Goal: Task Accomplishment & Management: Use online tool/utility

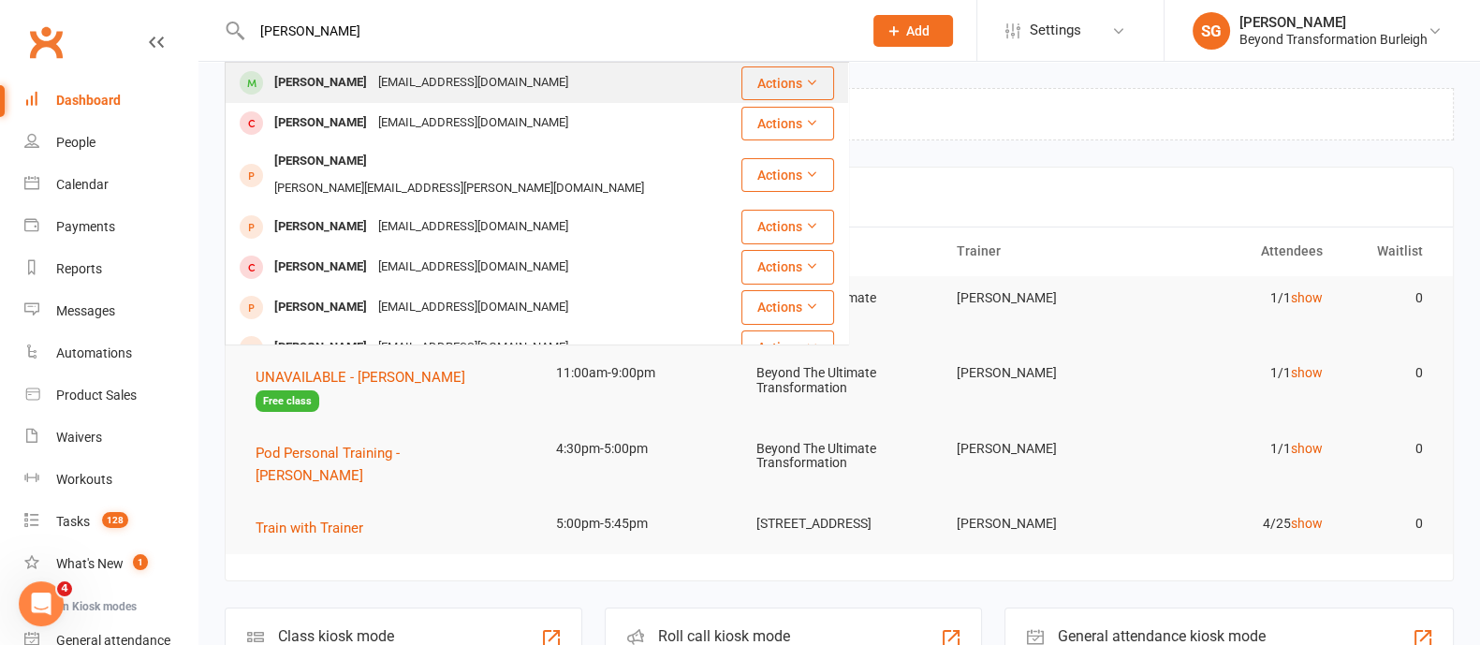
type input "[PERSON_NAME]"
click at [329, 72] on div "[PERSON_NAME]" at bounding box center [321, 82] width 104 height 27
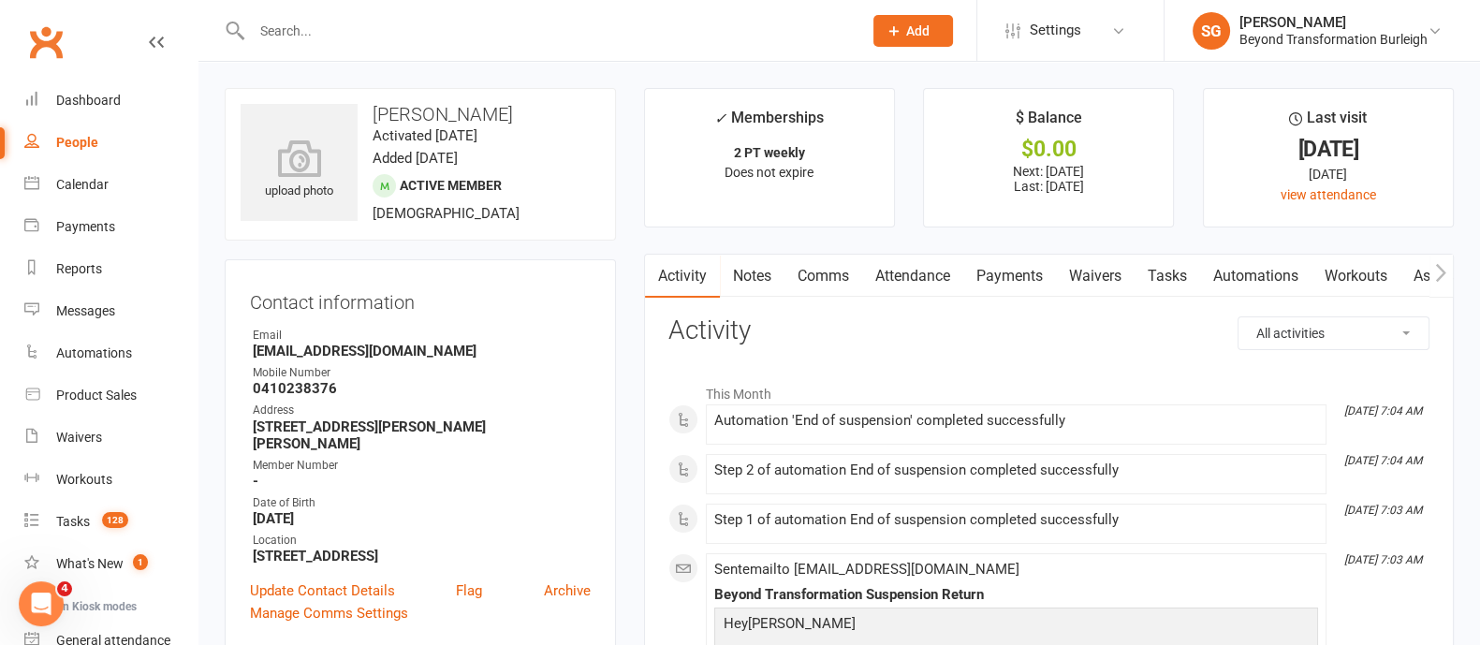
click at [929, 279] on link "Attendance" at bounding box center [912, 276] width 101 height 43
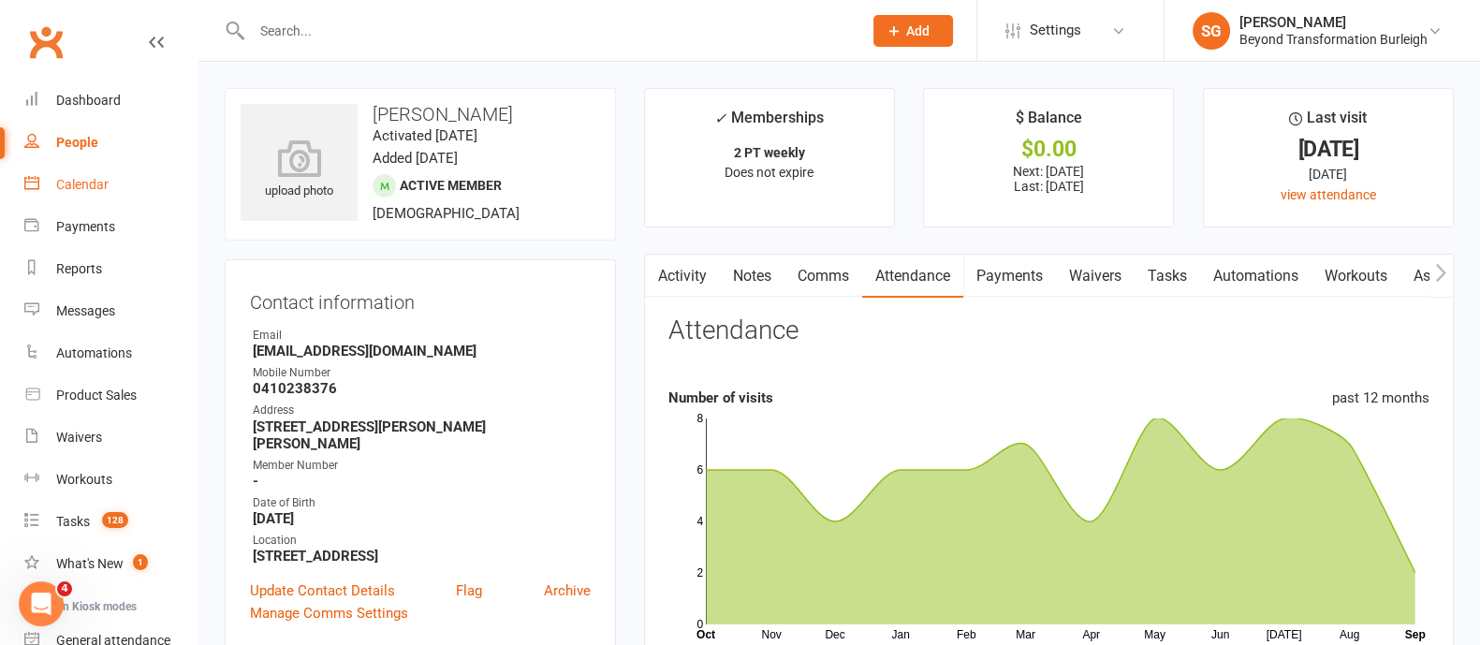
click at [71, 186] on div "Calendar" at bounding box center [82, 184] width 52 height 15
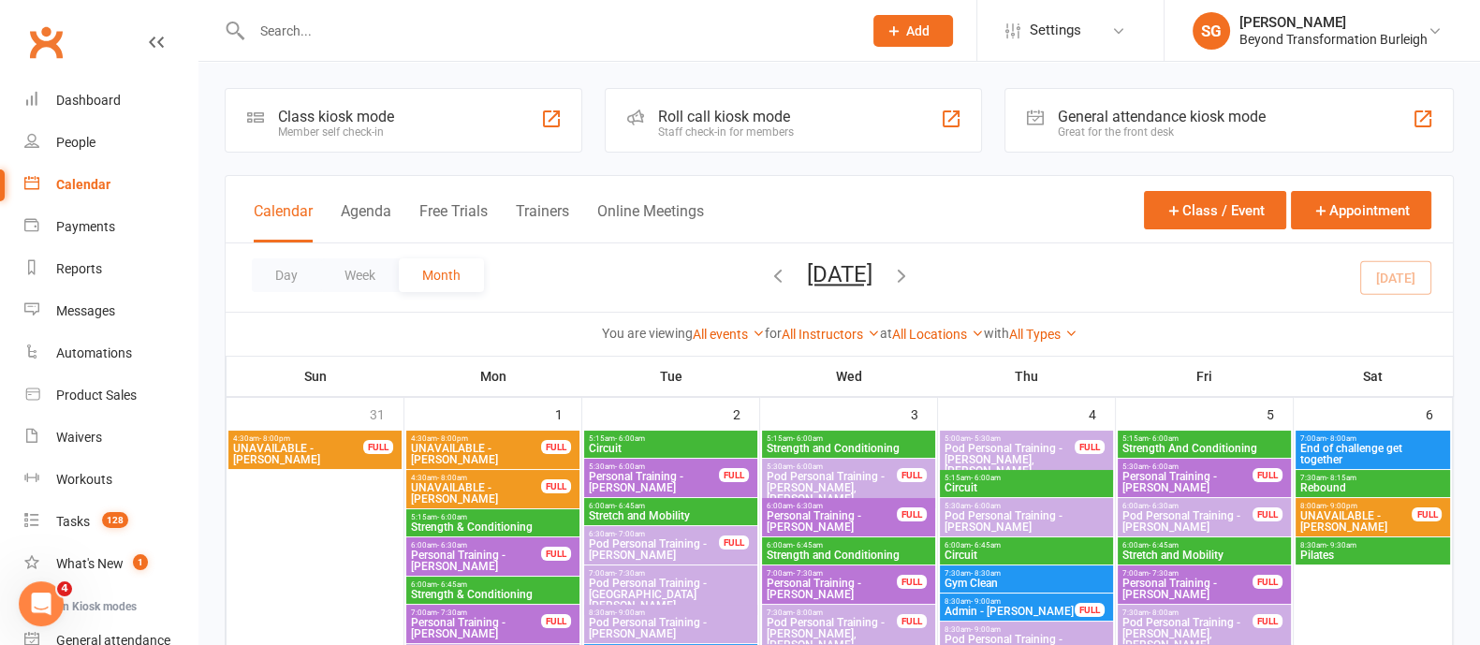
click at [365, 273] on button "Week" at bounding box center [360, 275] width 78 height 34
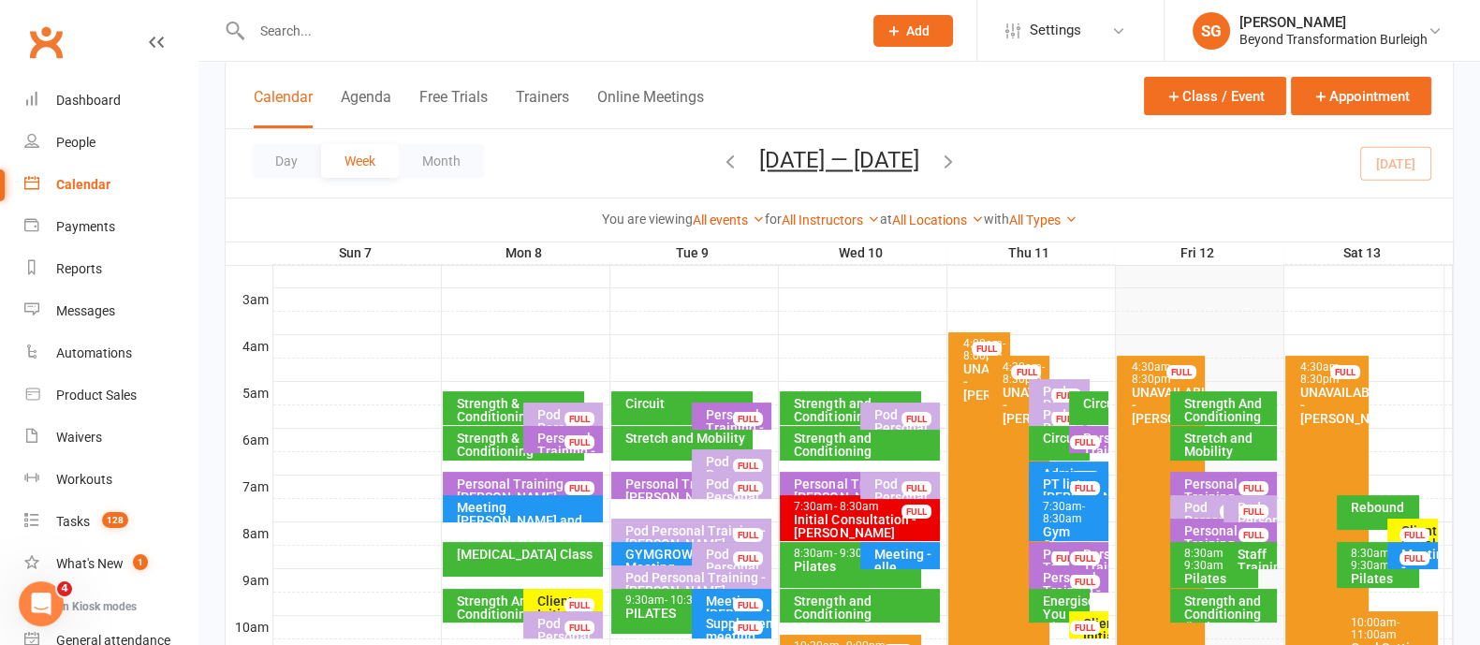
scroll to position [351, 0]
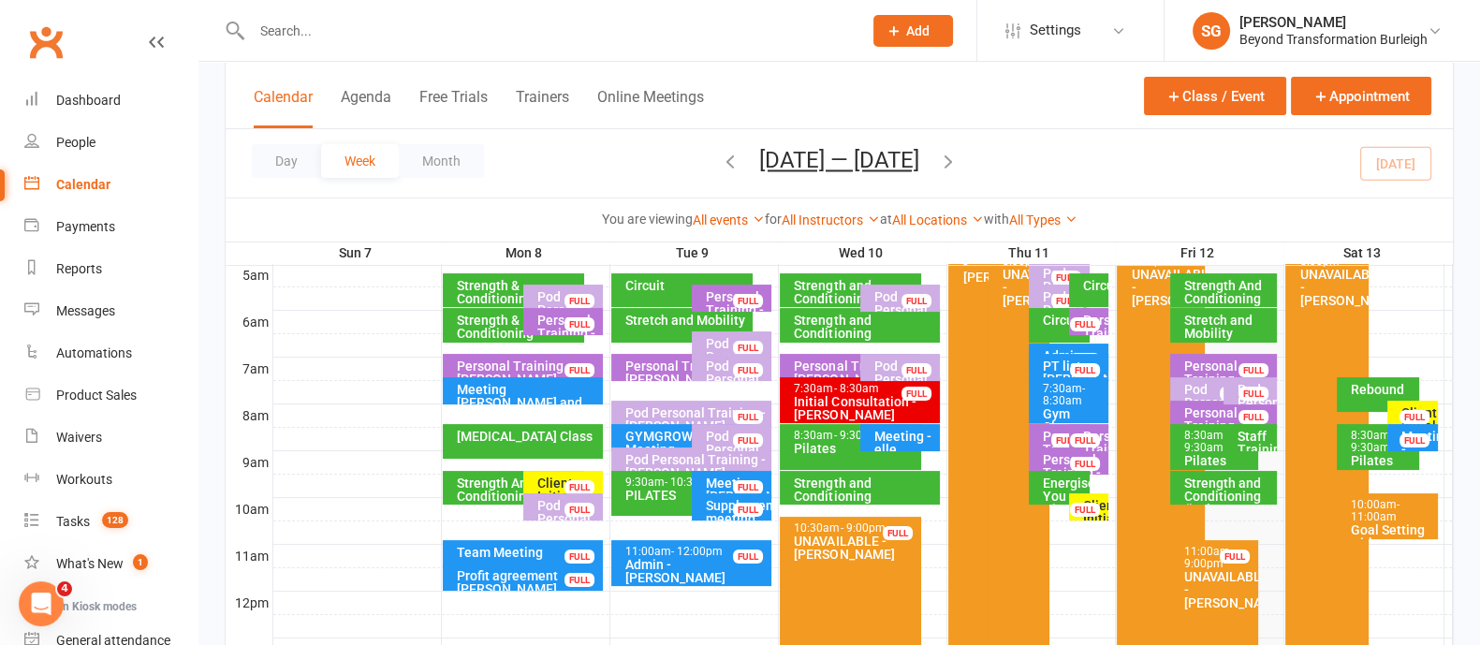
click at [951, 166] on icon "button" at bounding box center [948, 161] width 21 height 21
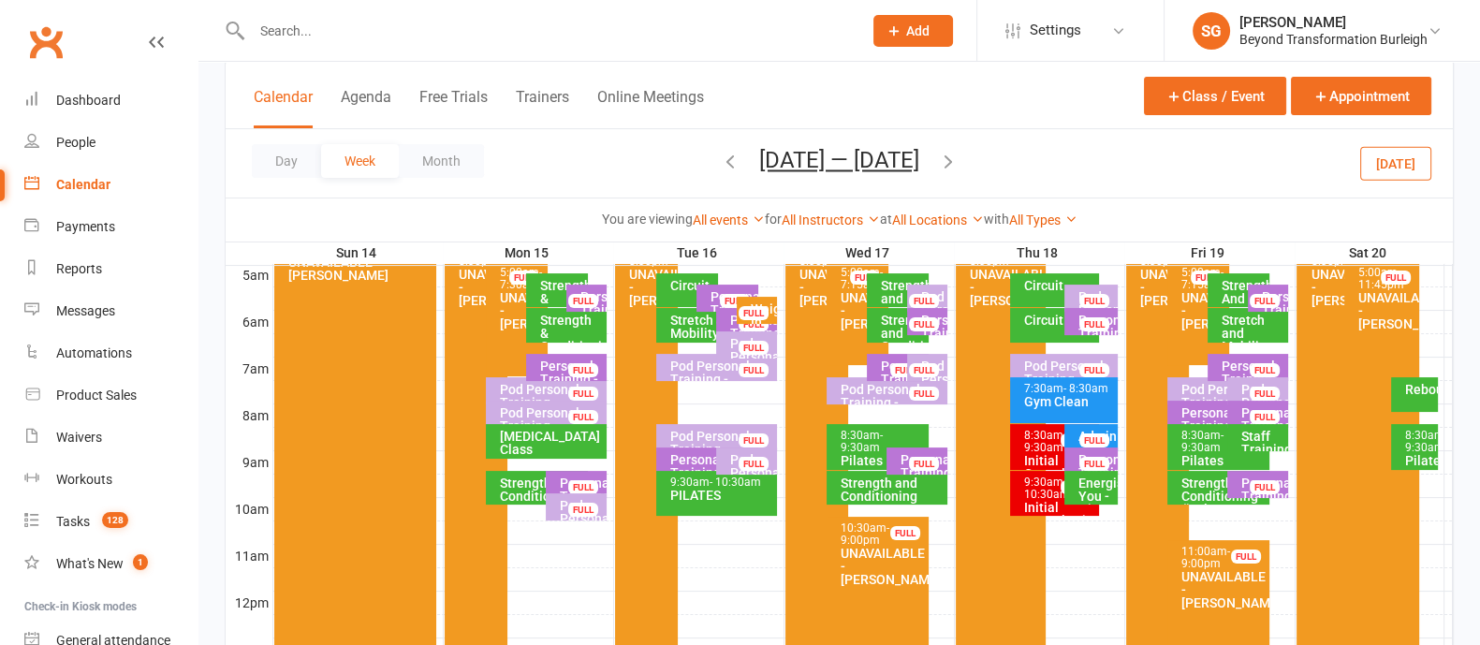
click at [344, 30] on input "text" at bounding box center [547, 31] width 603 height 26
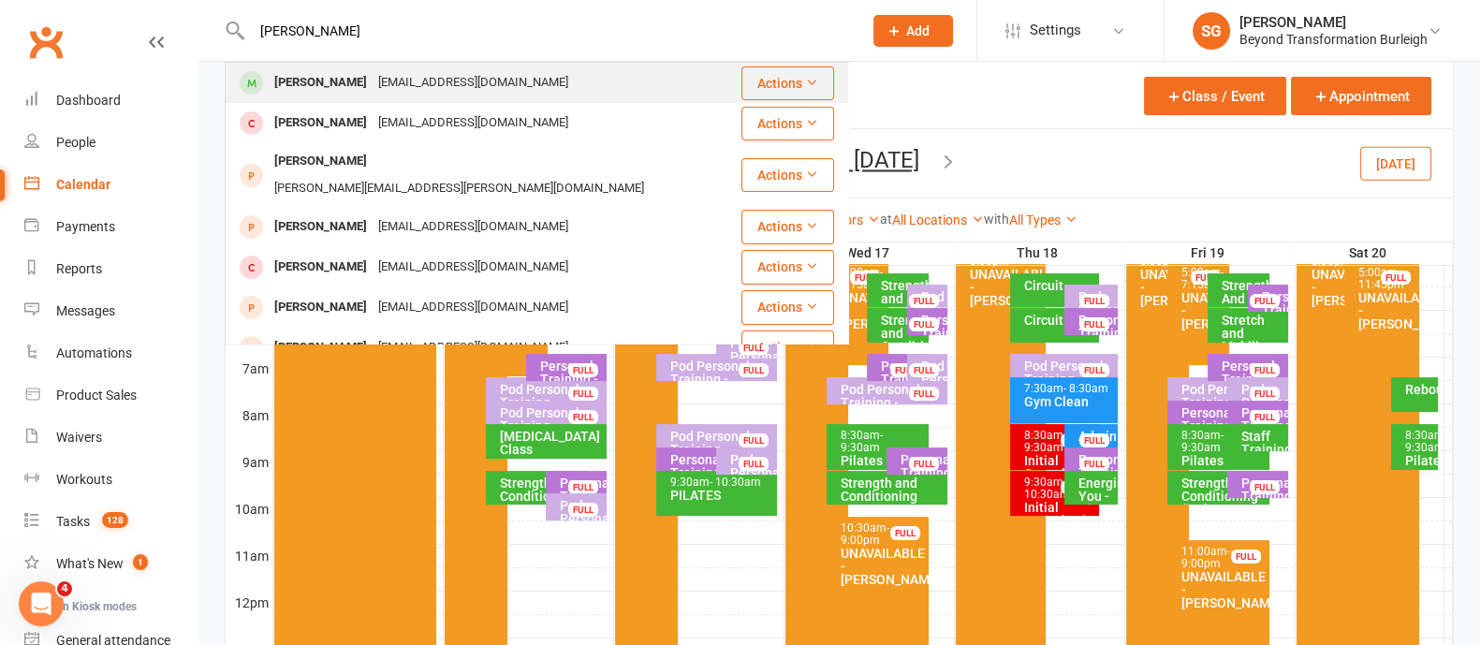
type input "[PERSON_NAME]"
click at [373, 79] on div "[EMAIL_ADDRESS][DOMAIN_NAME]" at bounding box center [473, 82] width 201 height 27
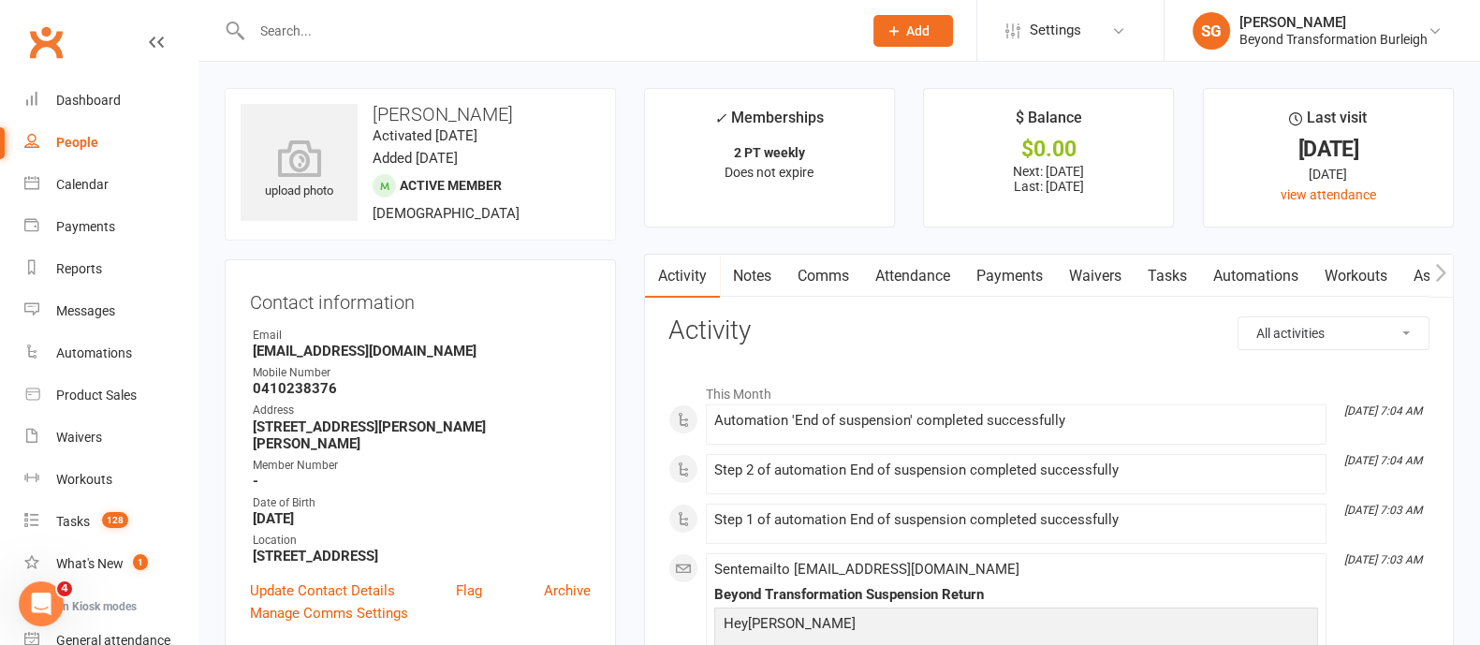
click at [1028, 286] on link "Payments" at bounding box center [1009, 276] width 93 height 43
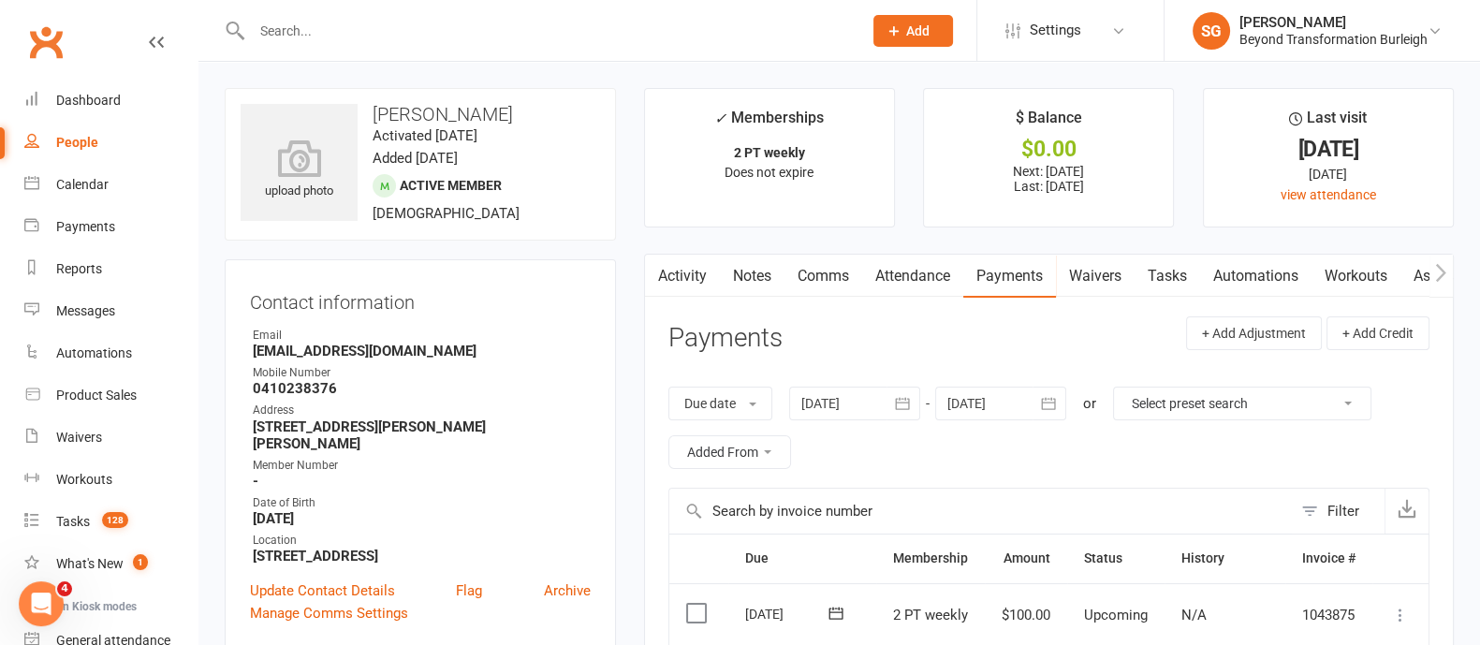
scroll to position [467, 0]
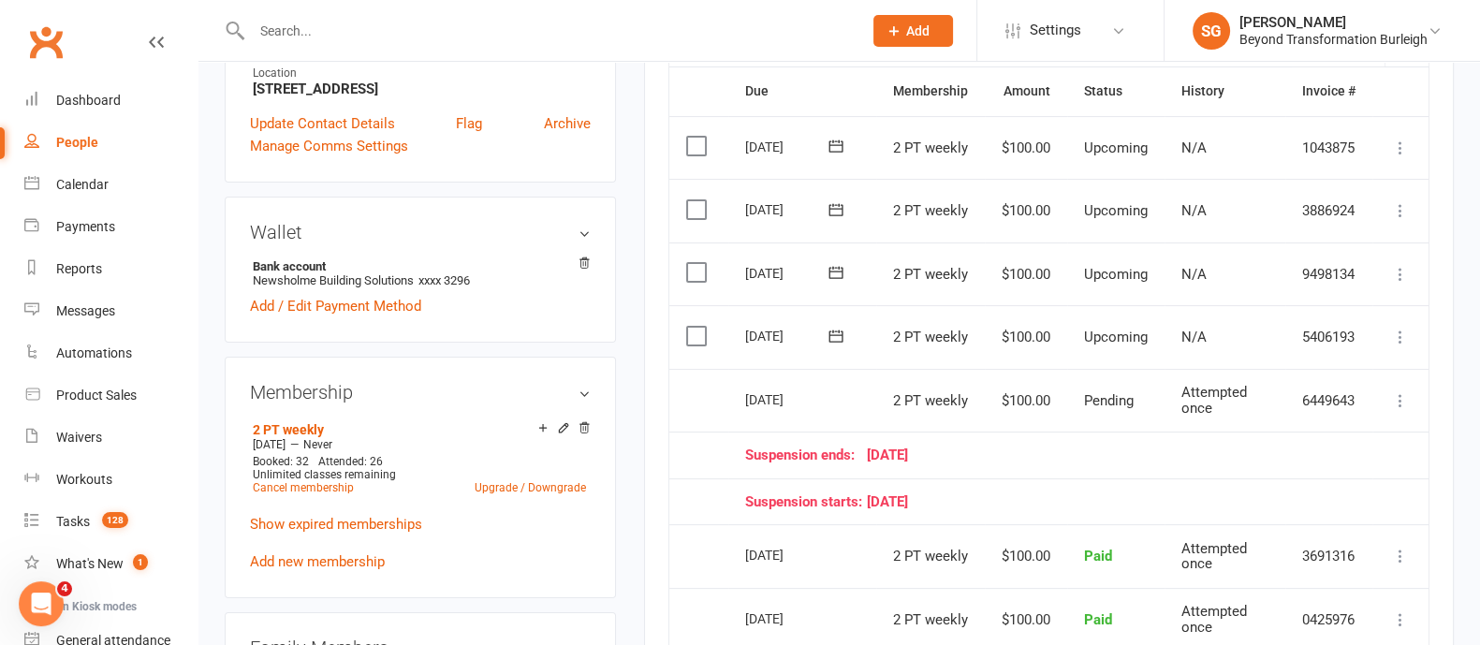
click at [321, 32] on input "text" at bounding box center [547, 31] width 603 height 26
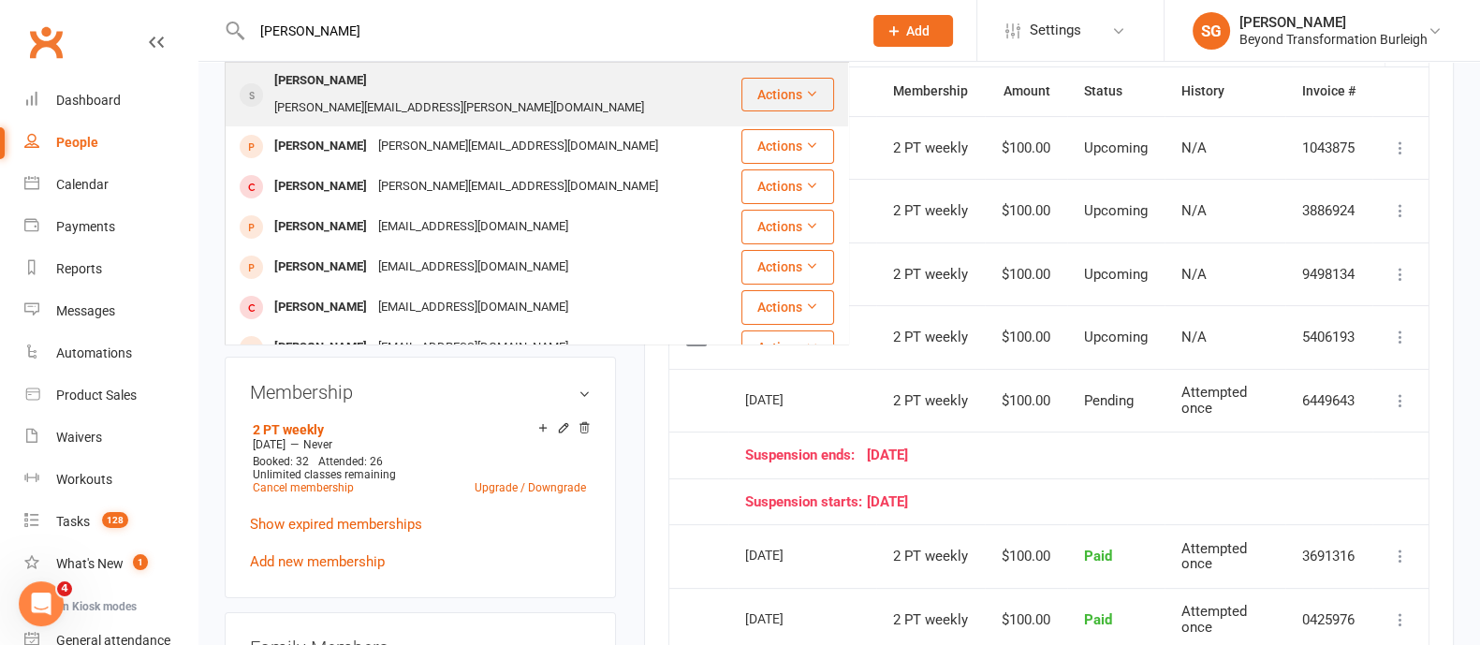
type input "[PERSON_NAME]"
click at [357, 95] on div "[PERSON_NAME][EMAIL_ADDRESS][PERSON_NAME][DOMAIN_NAME]" at bounding box center [459, 108] width 381 height 27
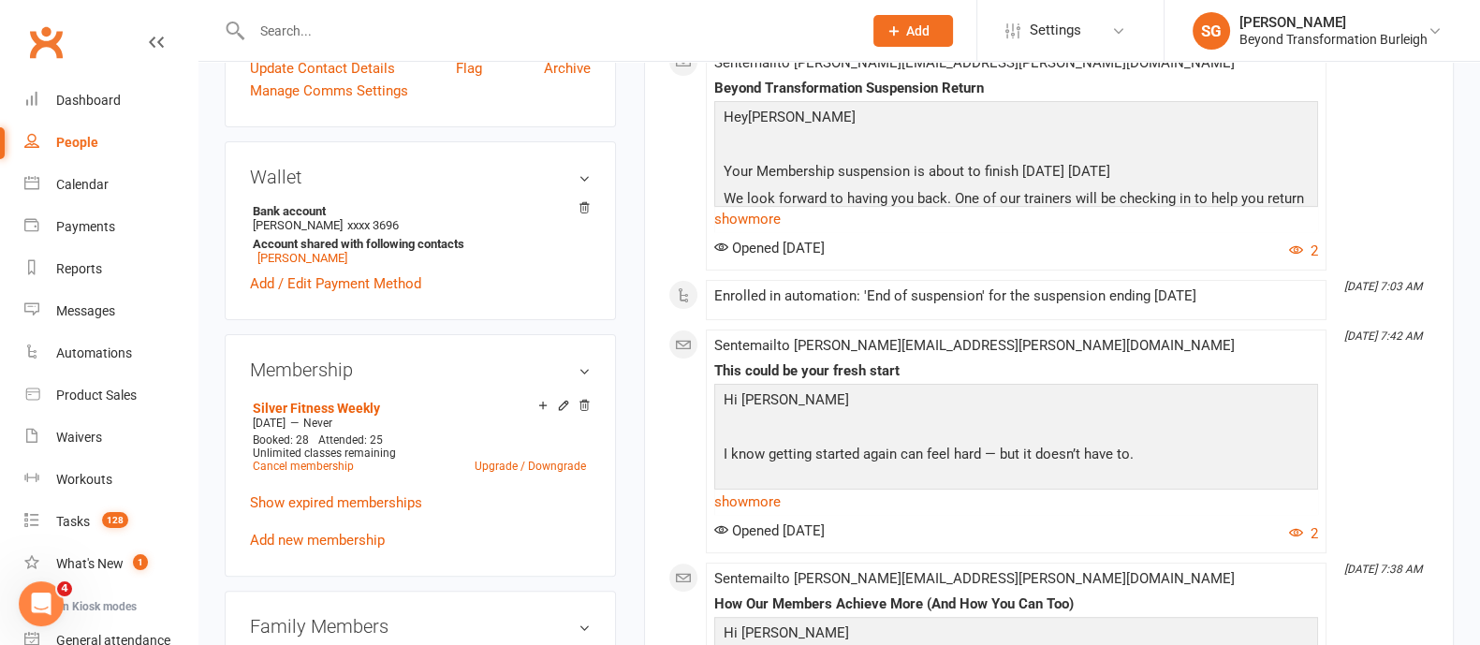
scroll to position [233, 0]
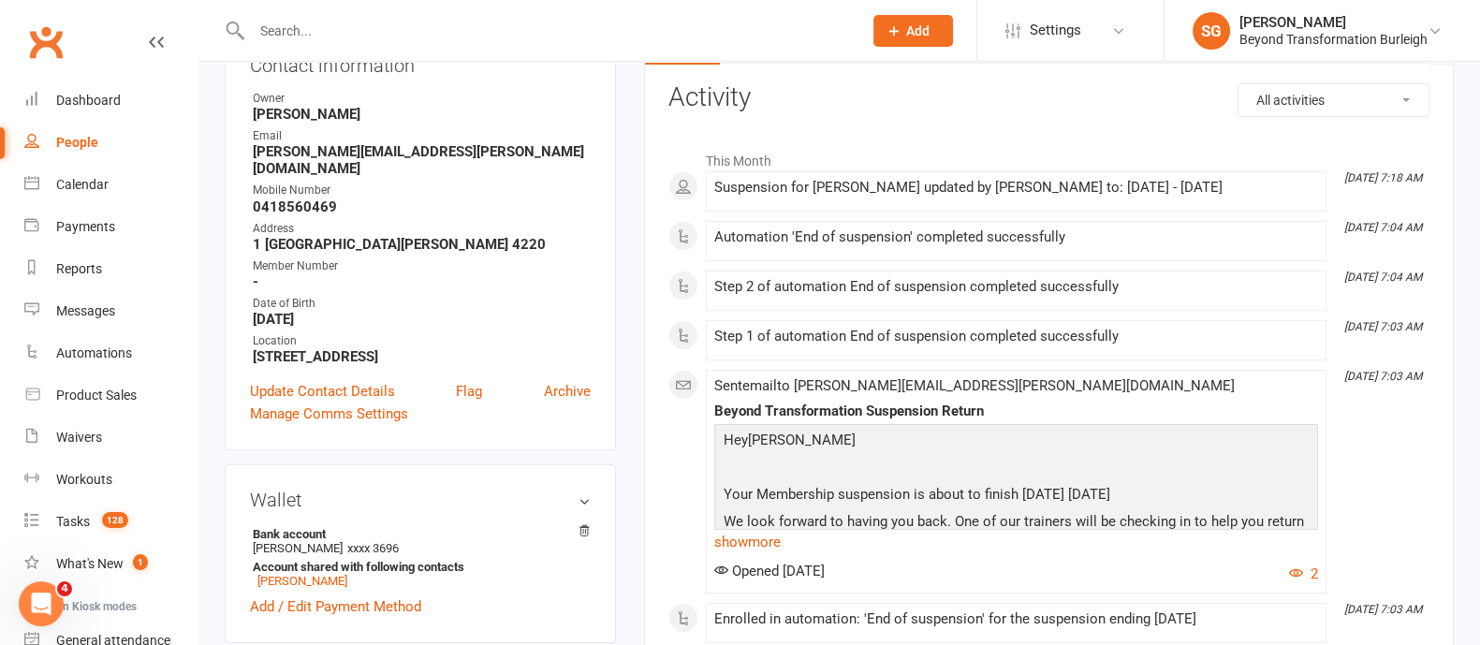
click at [278, 26] on input "text" at bounding box center [547, 31] width 603 height 26
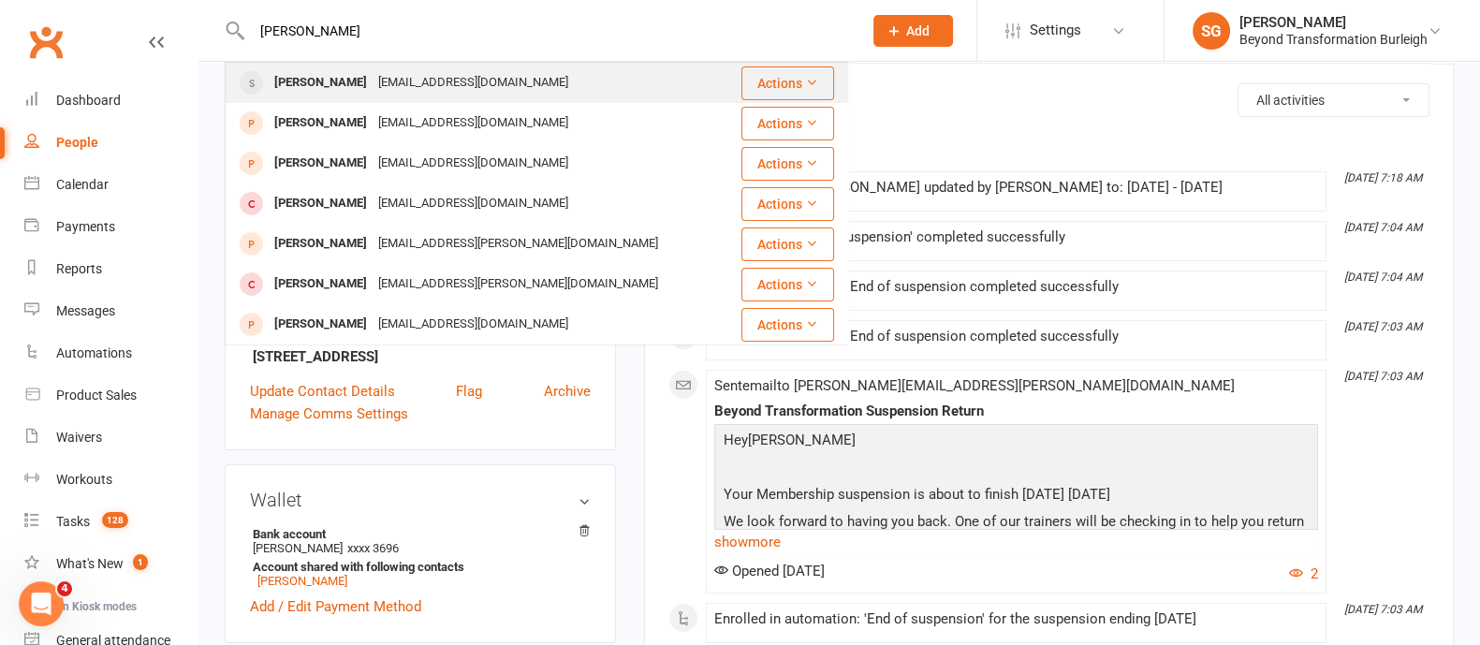
type input "[PERSON_NAME]"
click at [373, 80] on div "[EMAIL_ADDRESS][DOMAIN_NAME]" at bounding box center [473, 82] width 201 height 27
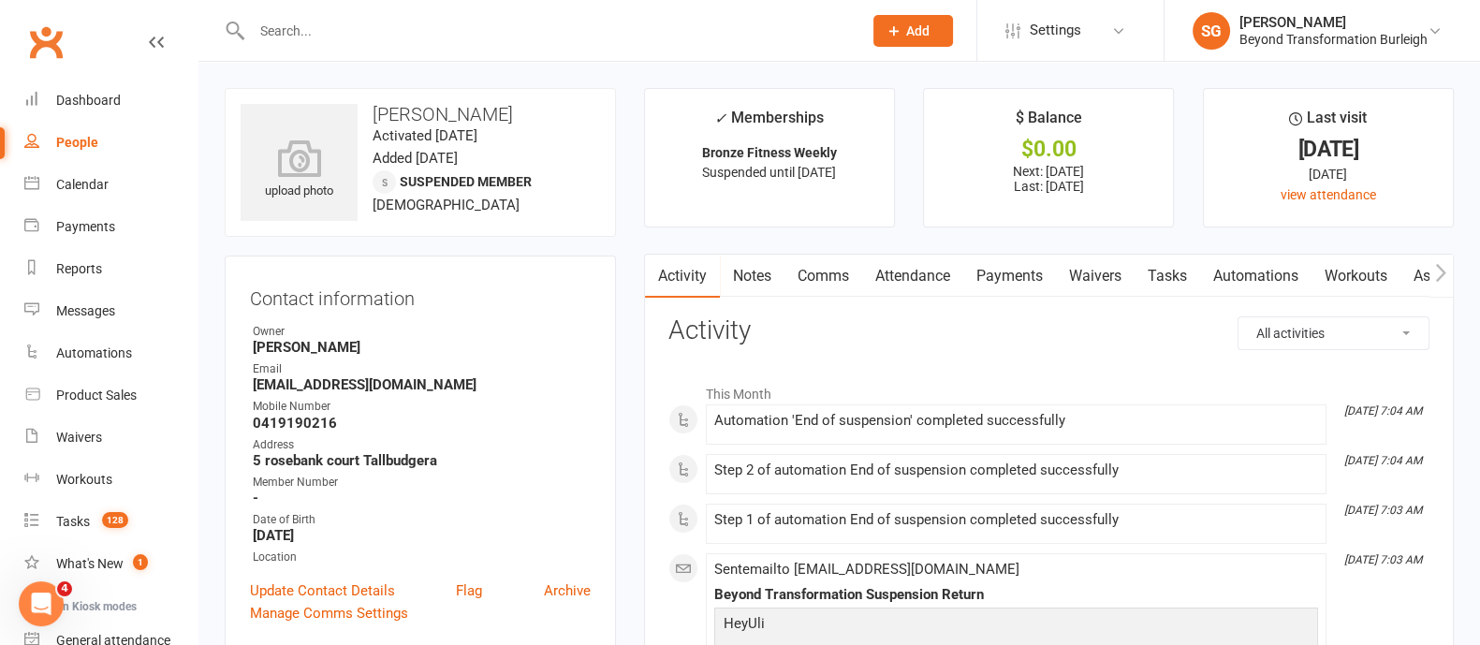
click at [934, 273] on link "Attendance" at bounding box center [912, 276] width 101 height 43
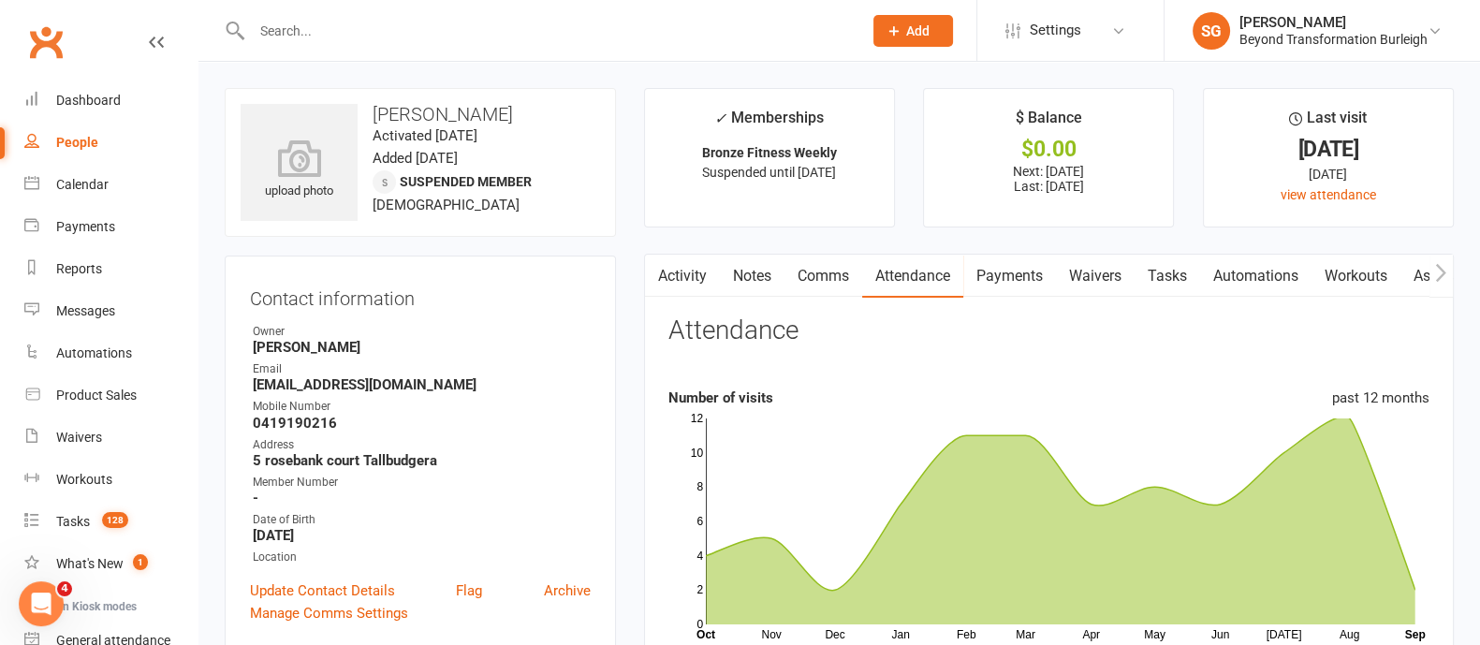
click at [297, 21] on input "text" at bounding box center [547, 31] width 603 height 26
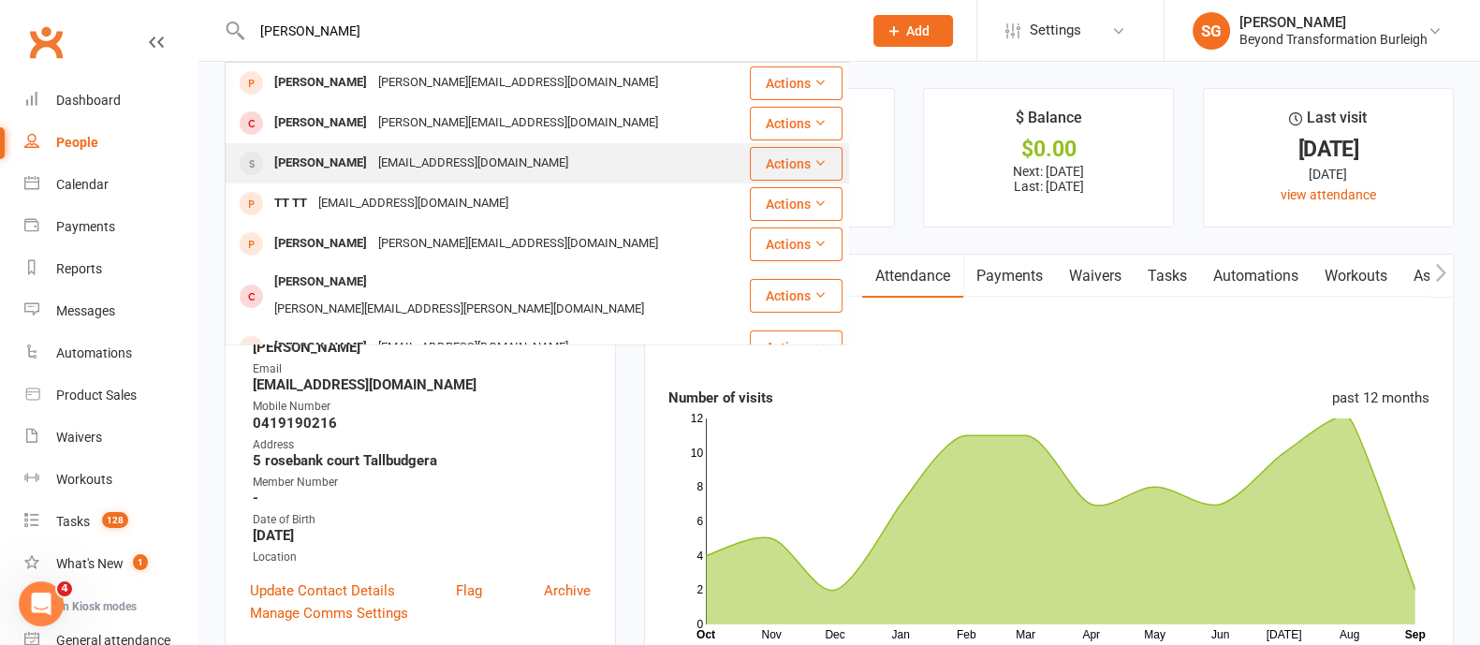
type input "[PERSON_NAME]"
click at [294, 155] on div "[PERSON_NAME]" at bounding box center [321, 163] width 104 height 27
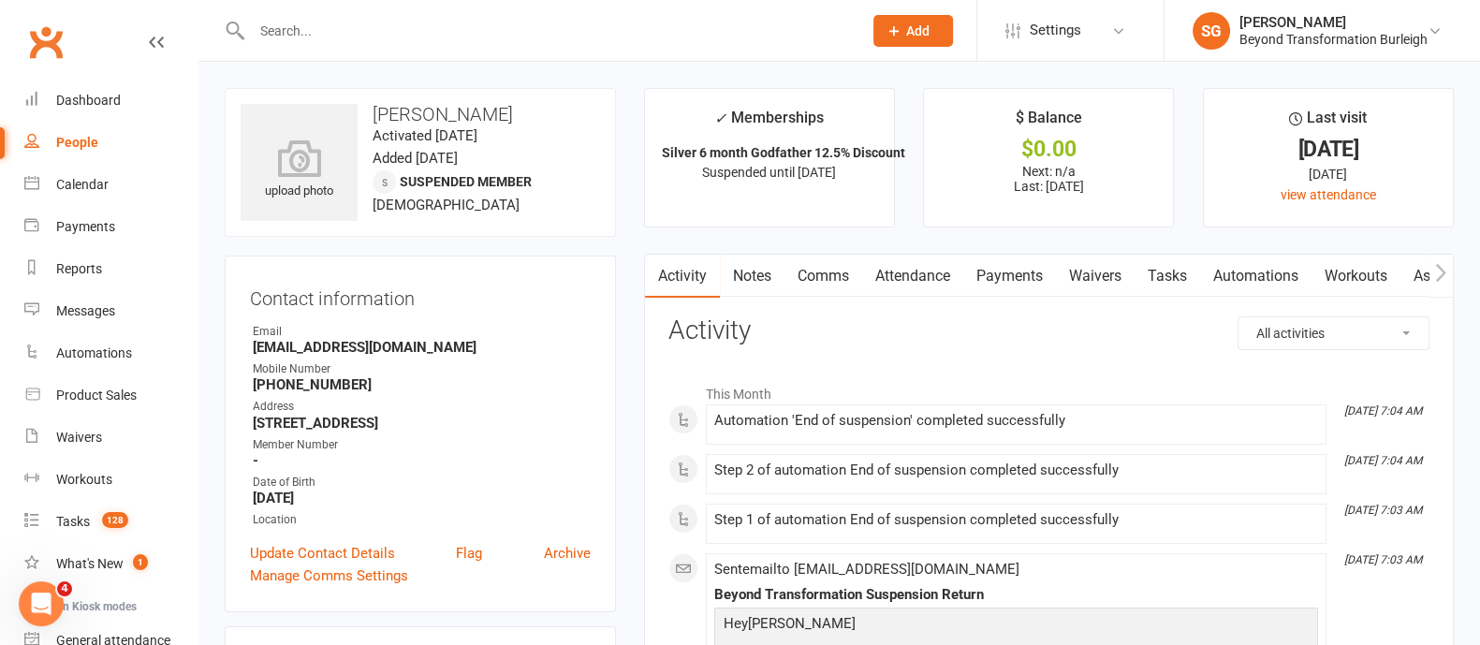
click at [943, 275] on link "Attendance" at bounding box center [912, 276] width 101 height 43
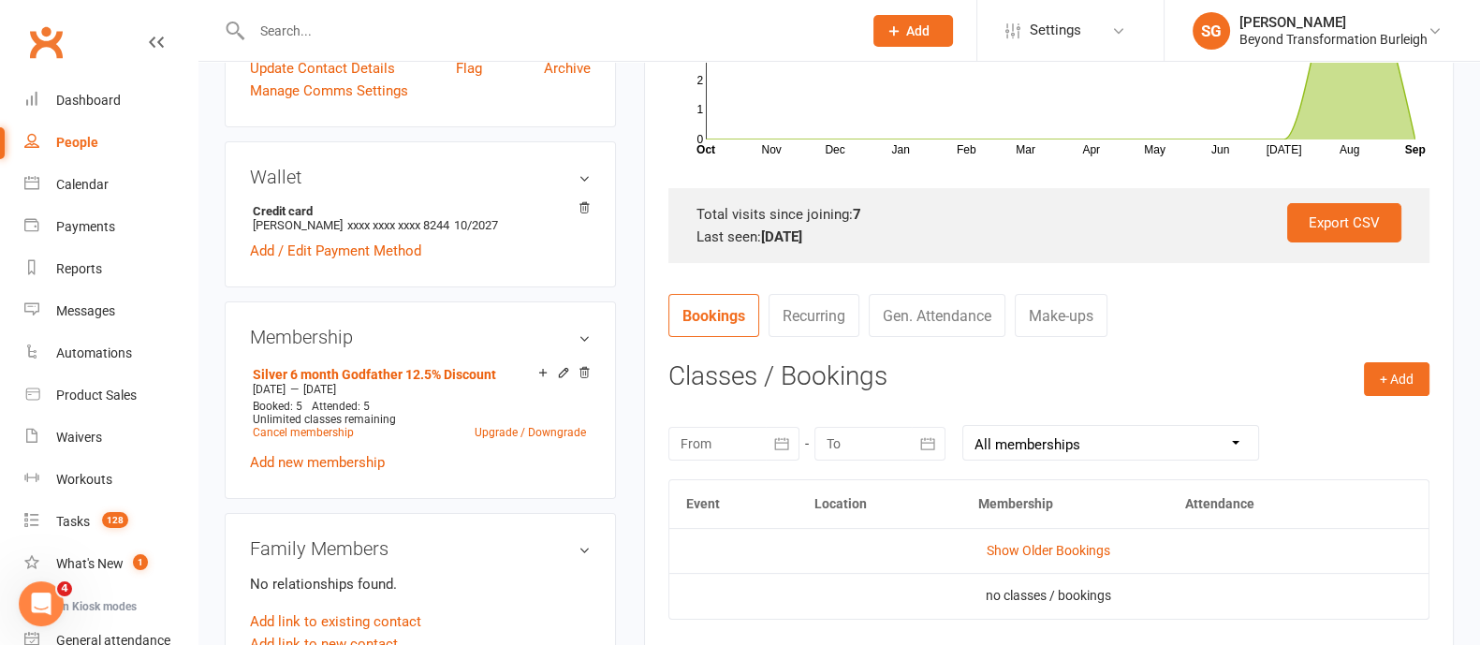
scroll to position [116, 0]
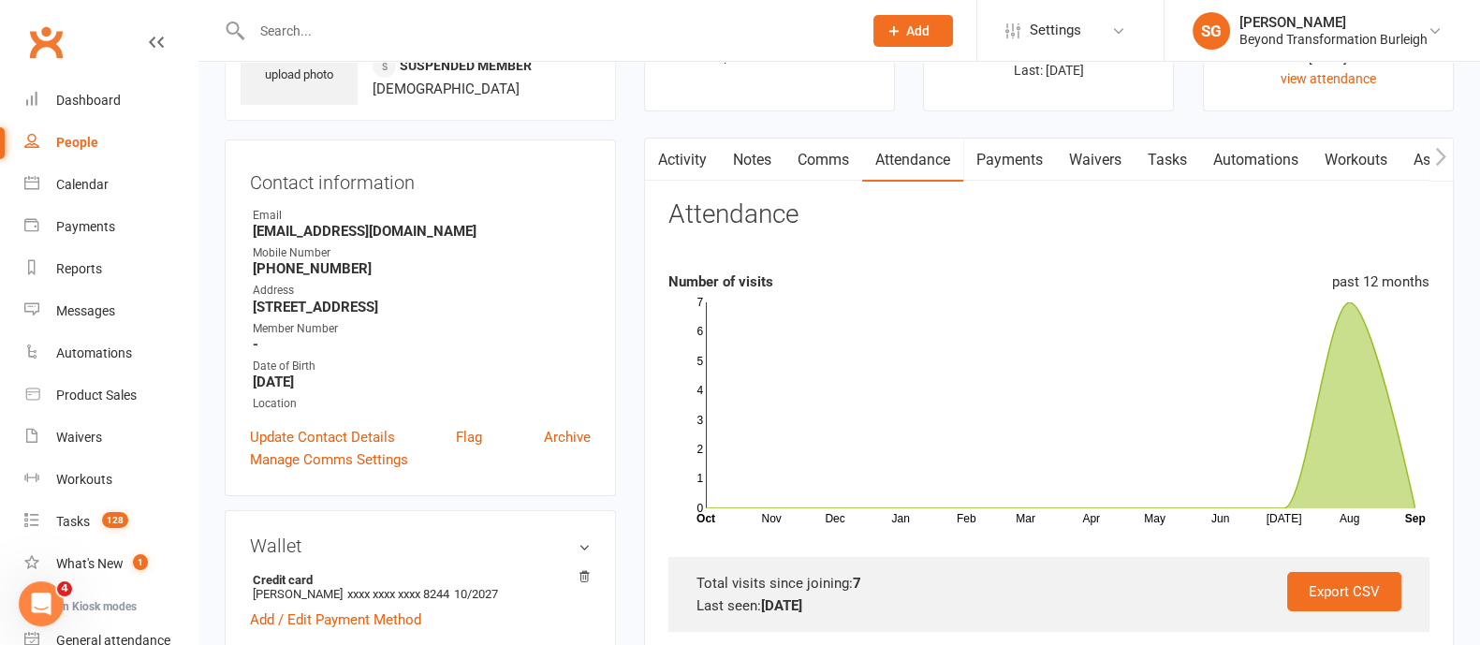
drag, startPoint x: 278, startPoint y: 47, endPoint x: 284, endPoint y: 27, distance: 20.4
click at [280, 44] on div at bounding box center [537, 30] width 624 height 61
click at [284, 27] on input "text" at bounding box center [547, 31] width 603 height 26
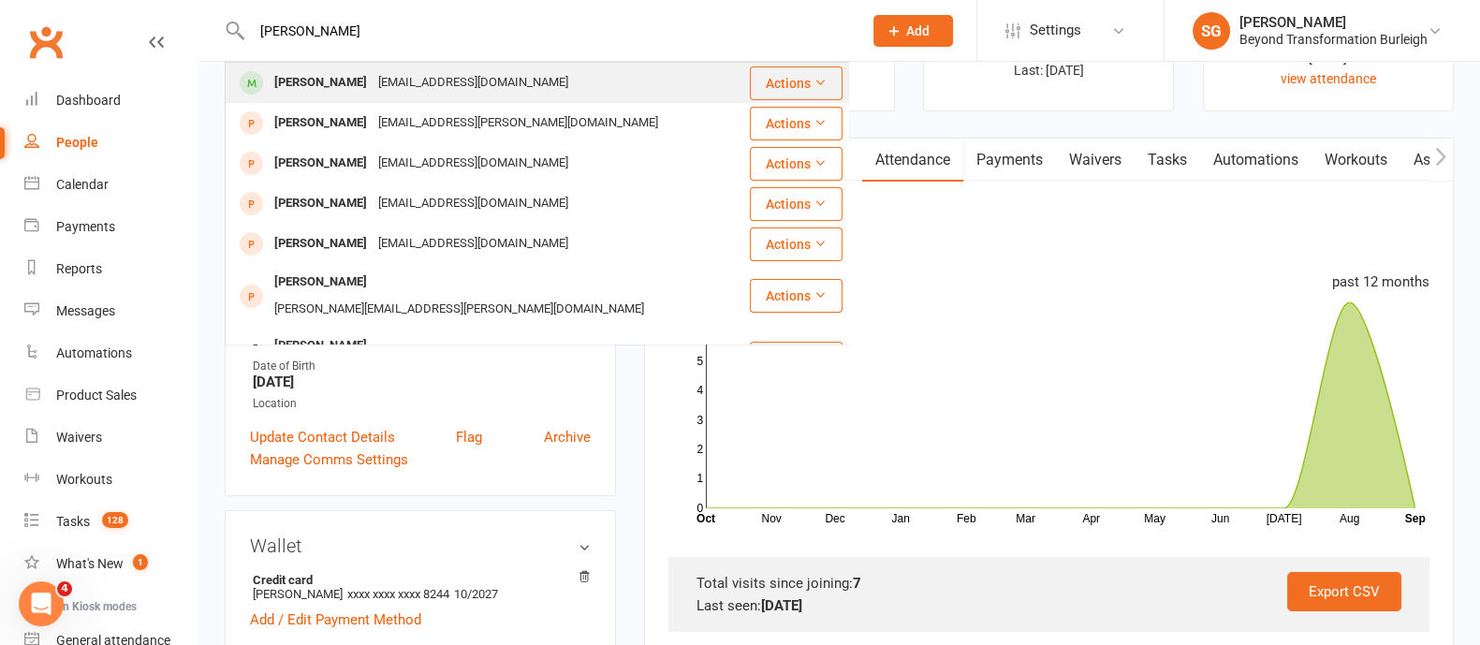
type input "[PERSON_NAME]"
click at [373, 72] on div "[EMAIL_ADDRESS][DOMAIN_NAME]" at bounding box center [473, 82] width 201 height 27
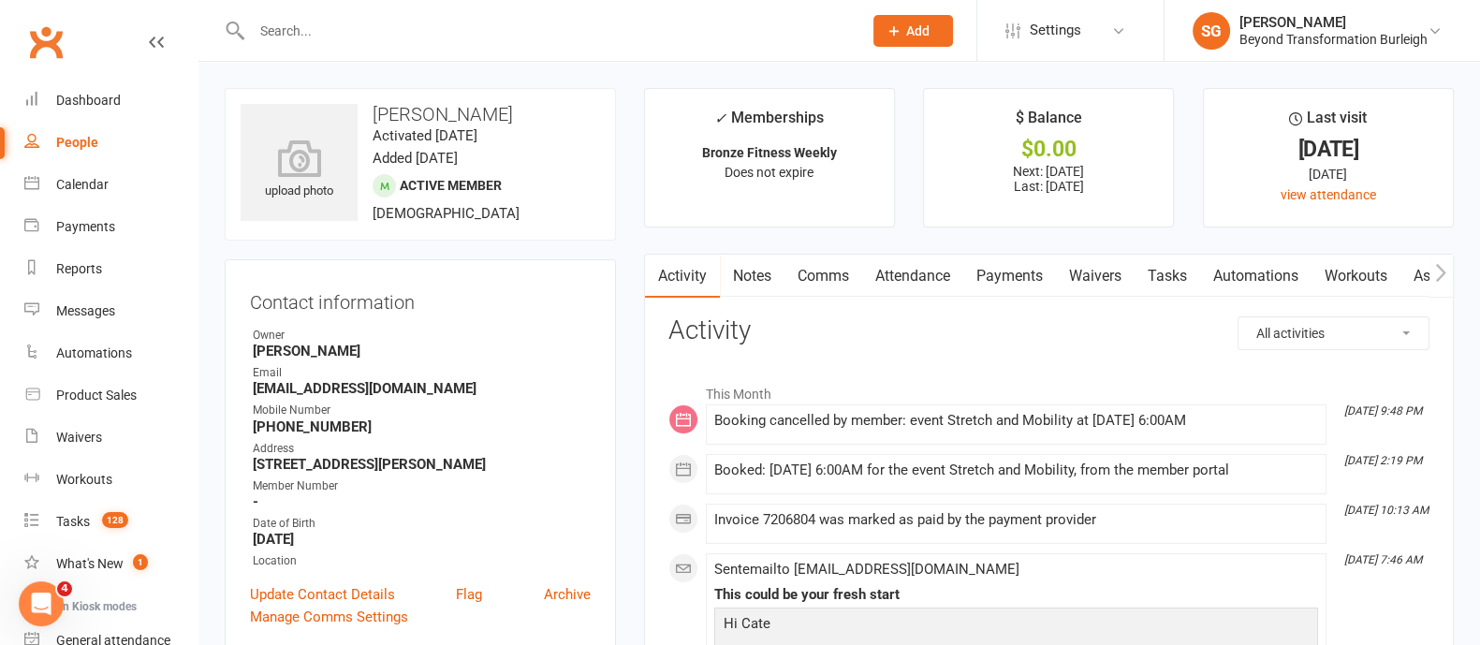
click at [917, 281] on link "Attendance" at bounding box center [912, 276] width 101 height 43
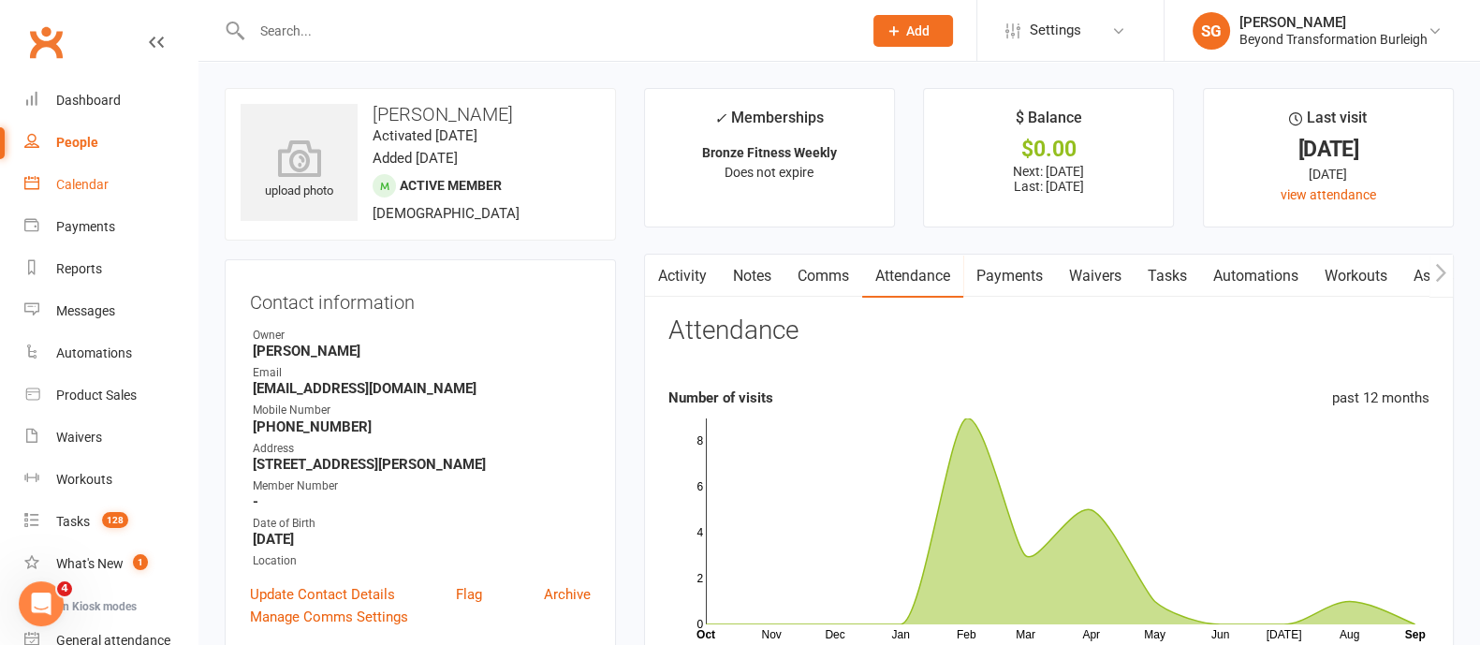
click at [82, 173] on link "Calendar" at bounding box center [110, 185] width 173 height 42
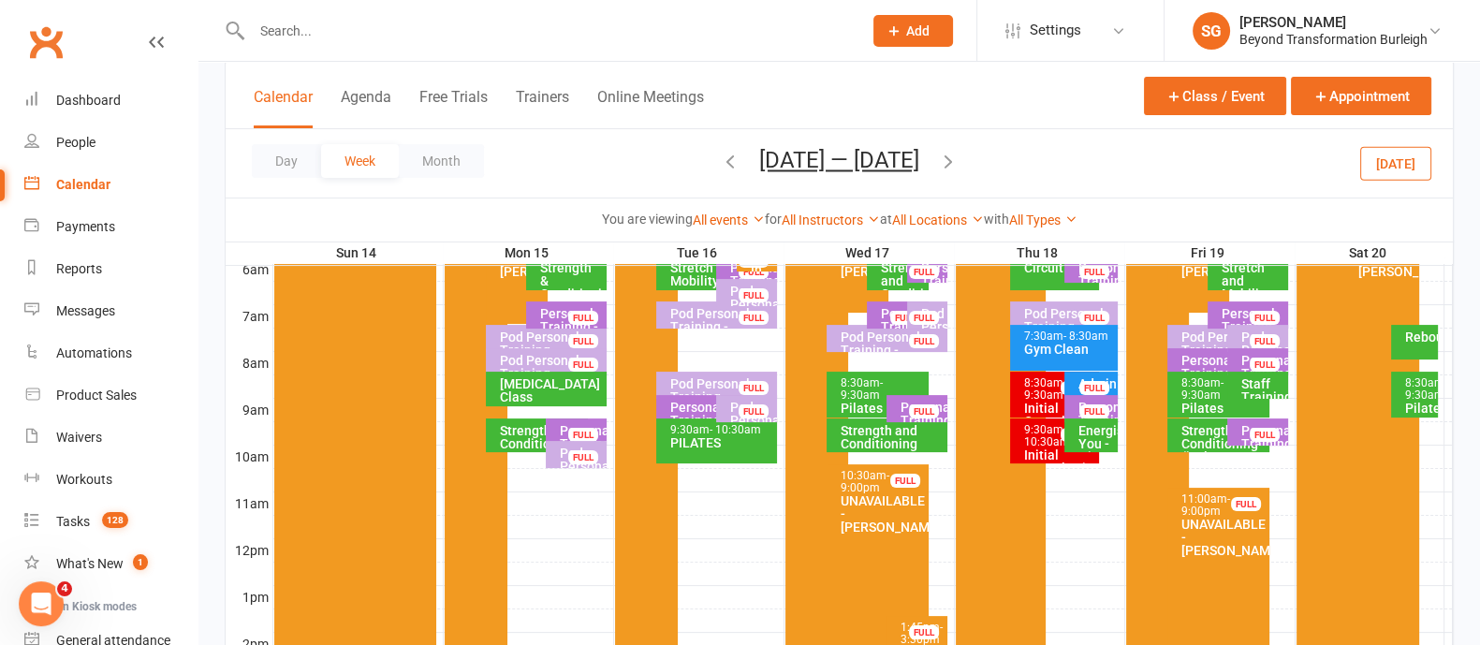
scroll to position [351, 0]
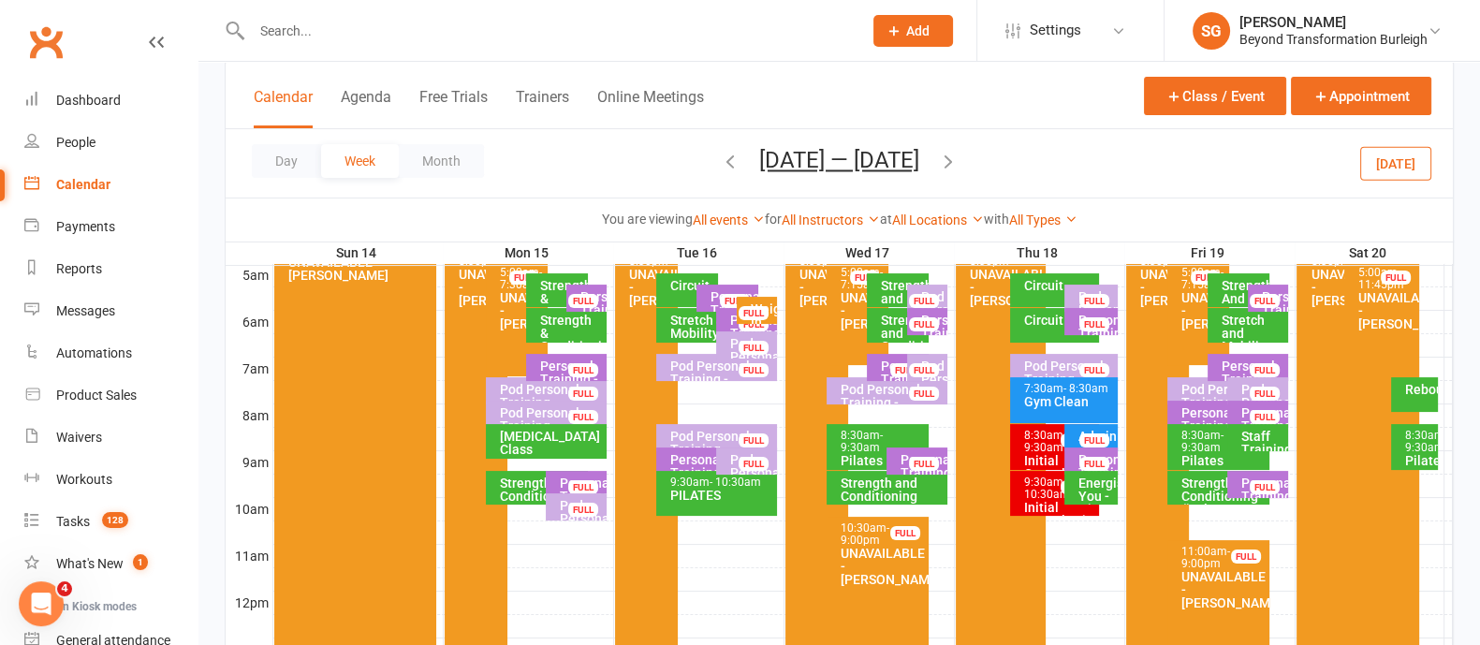
click at [720, 166] on icon "button" at bounding box center [730, 161] width 21 height 21
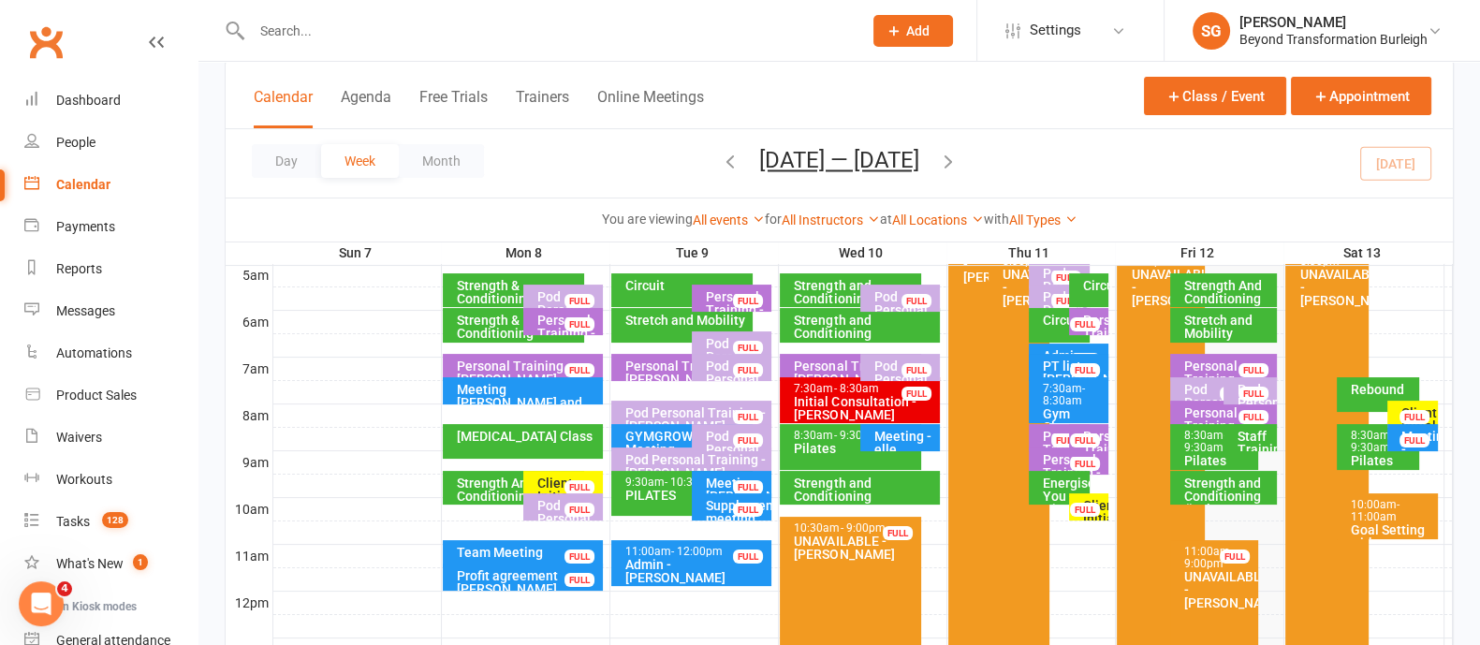
click at [1396, 505] on span "- 11:00am" at bounding box center [1375, 510] width 49 height 25
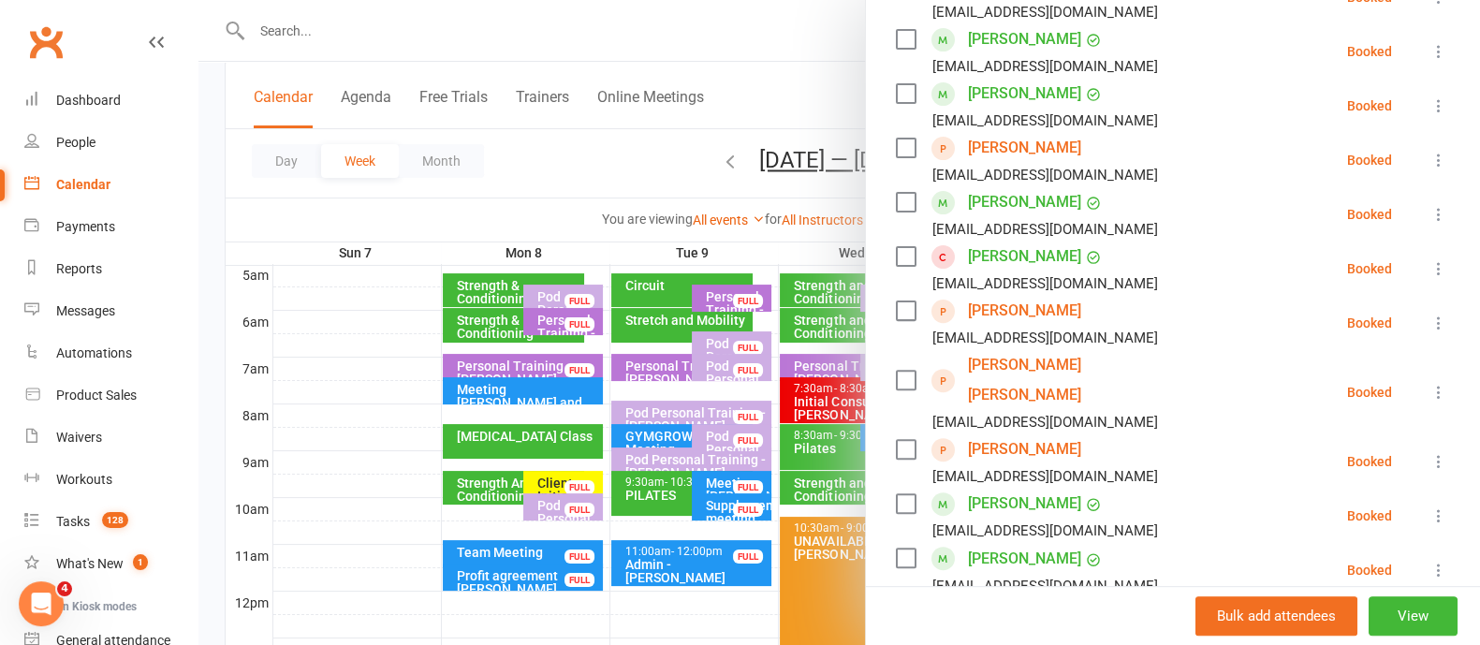
scroll to position [818, 0]
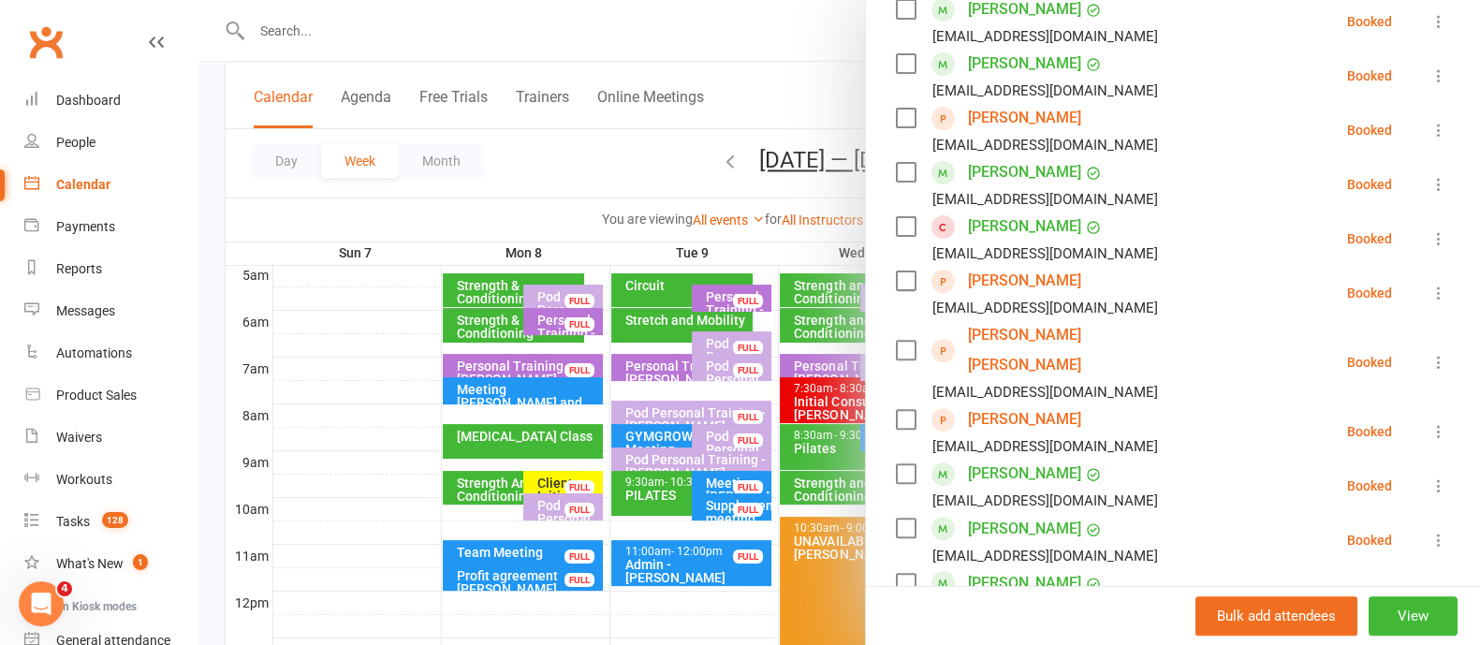
click at [1429, 353] on icon at bounding box center [1438, 362] width 19 height 19
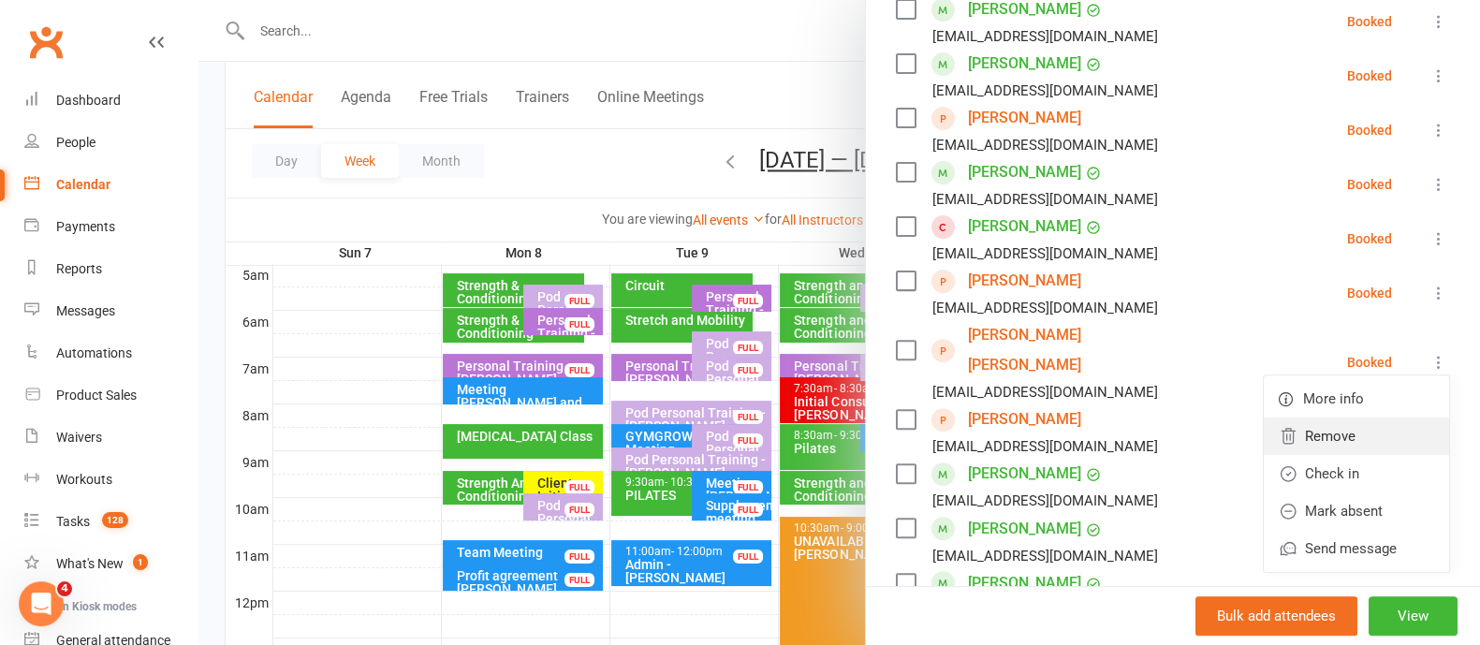
click at [1334, 417] on link "Remove" at bounding box center [1356, 435] width 185 height 37
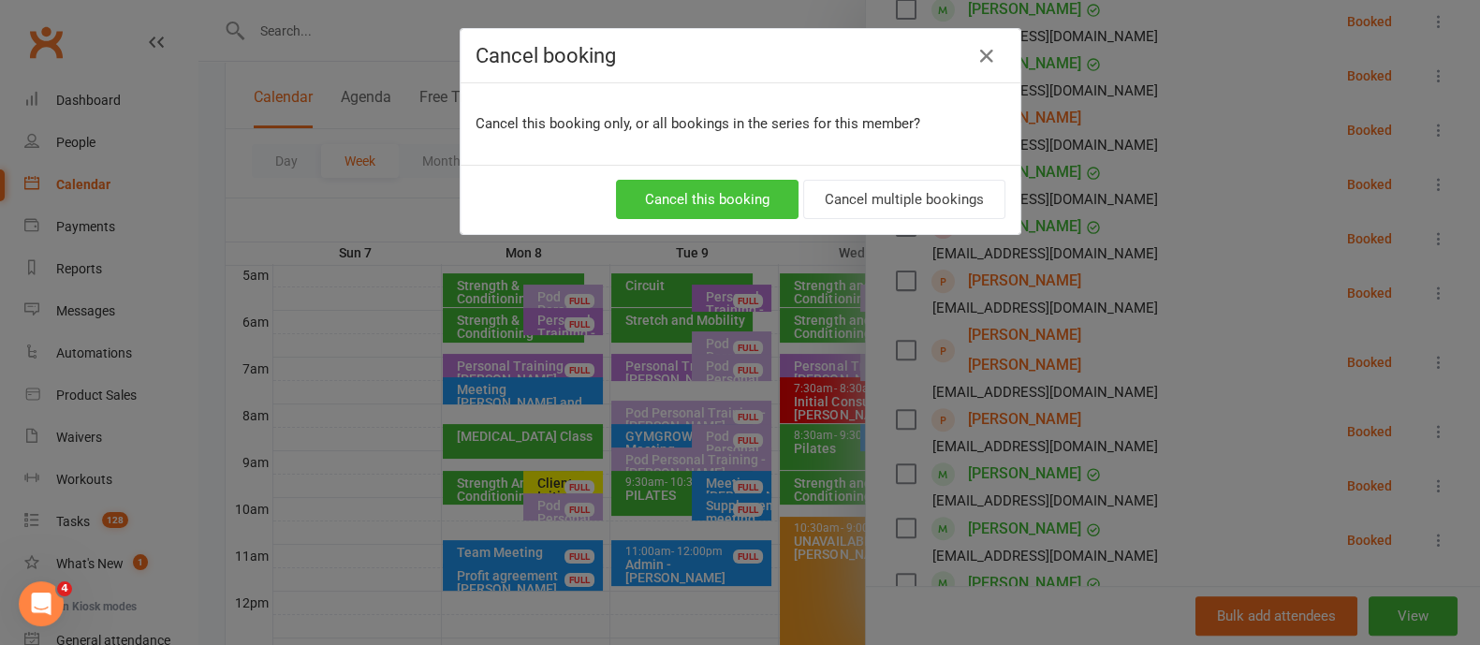
drag, startPoint x: 753, startPoint y: 200, endPoint x: 974, endPoint y: 285, distance: 237.3
click at [757, 206] on button "Cancel this booking" at bounding box center [707, 199] width 183 height 39
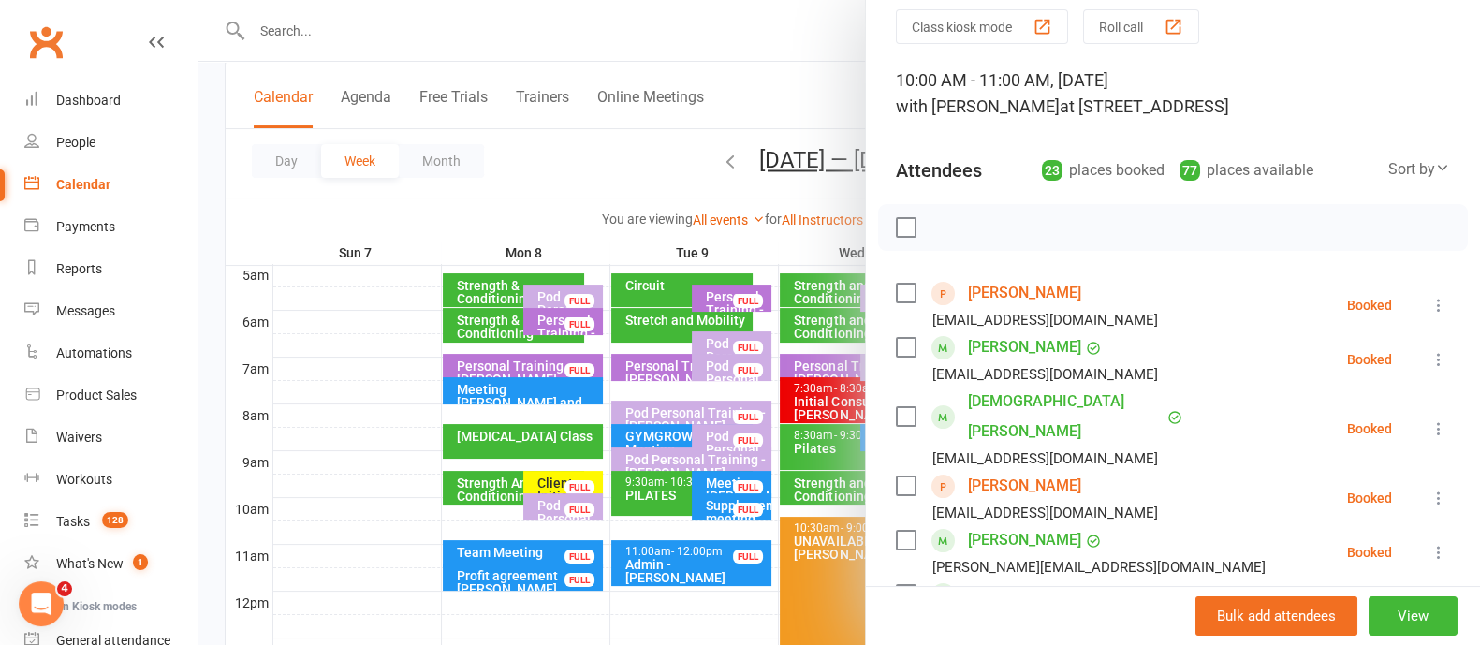
scroll to position [0, 0]
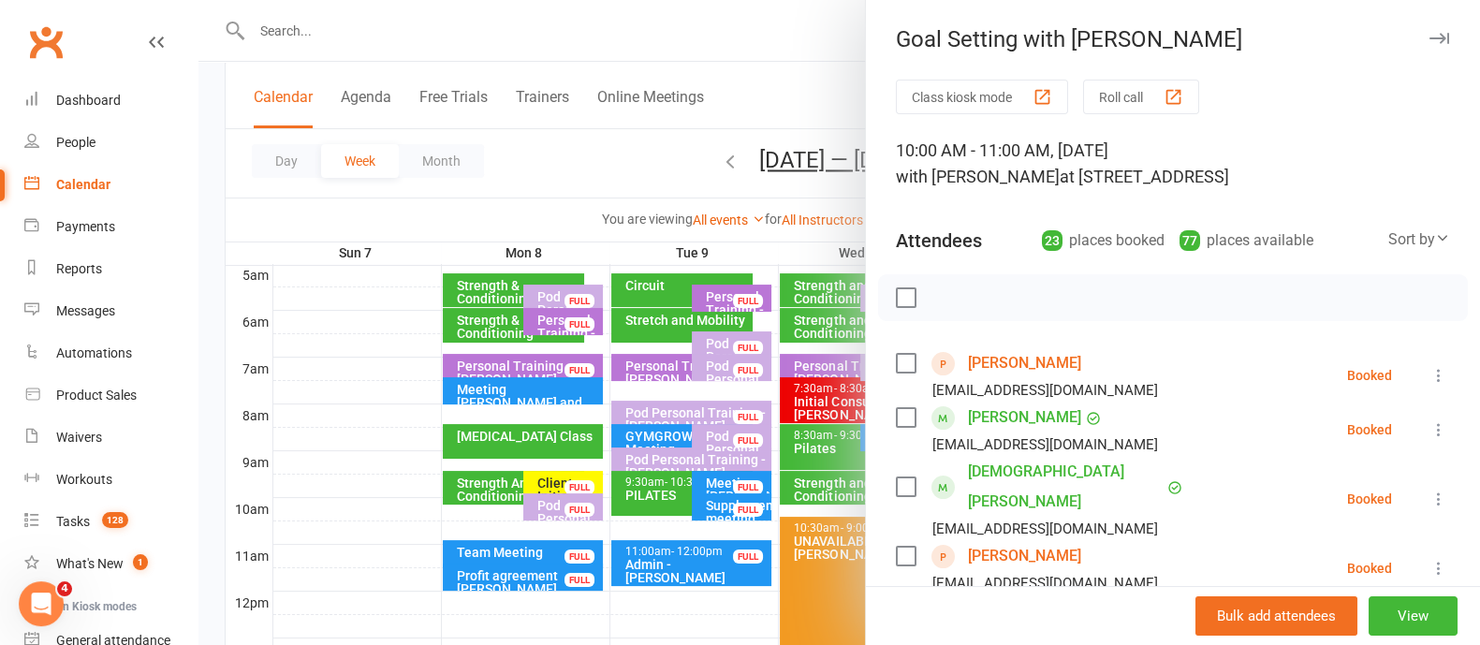
drag, startPoint x: 1402, startPoint y: 36, endPoint x: 1382, endPoint y: 44, distance: 22.2
click at [1429, 36] on icon "button" at bounding box center [1439, 38] width 20 height 11
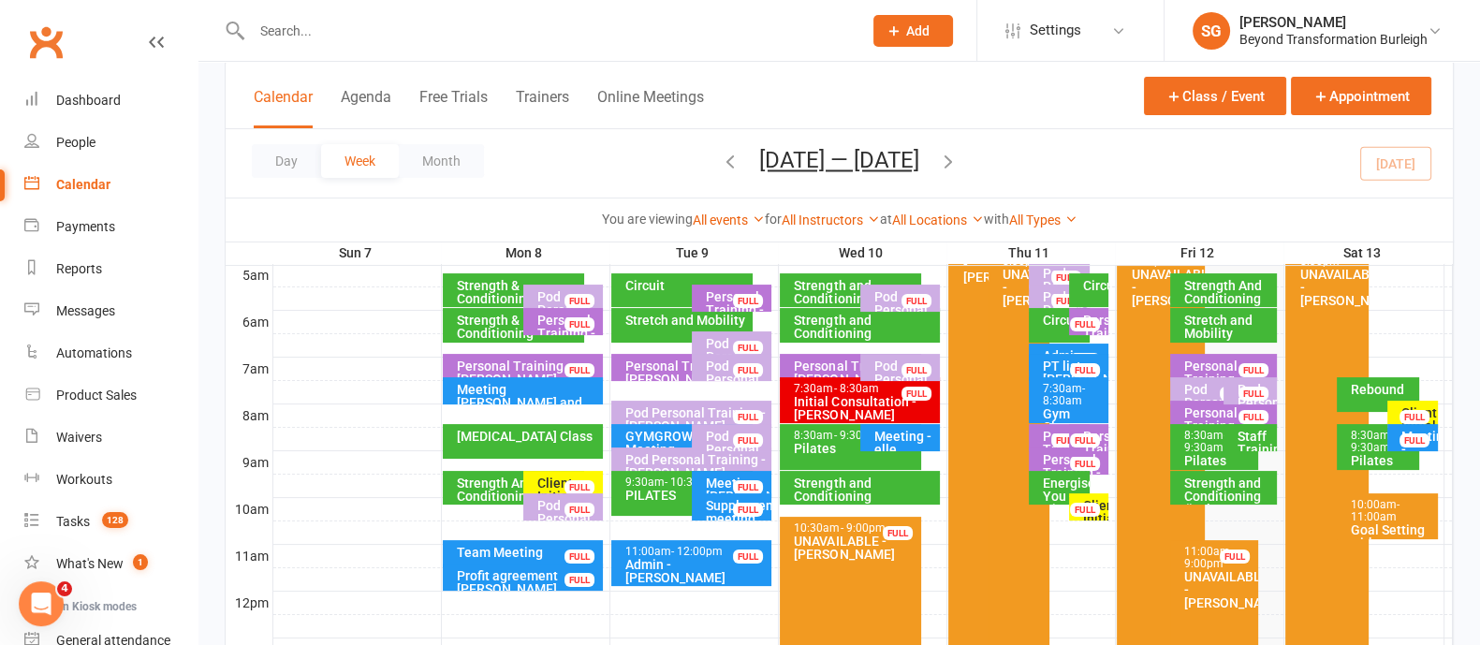
click at [957, 166] on icon "button" at bounding box center [948, 161] width 21 height 21
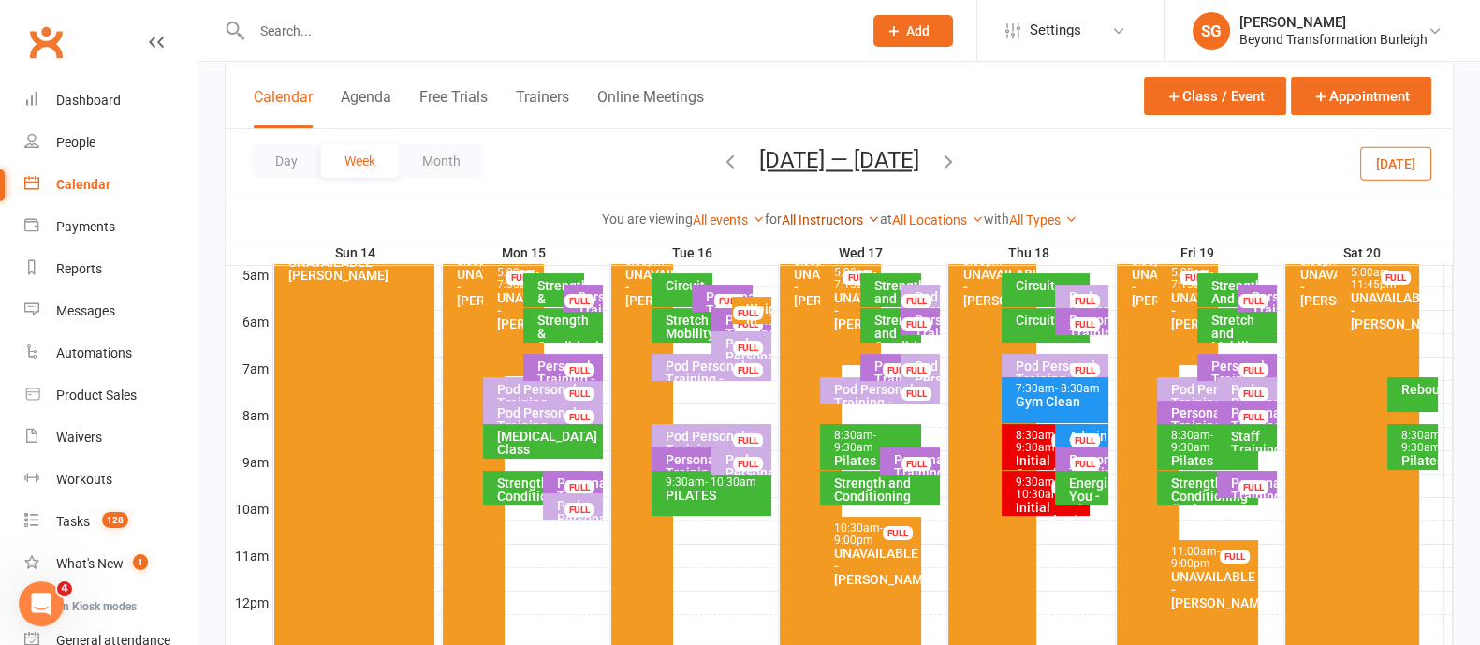
click at [815, 216] on link "All Instructors" at bounding box center [831, 219] width 98 height 15
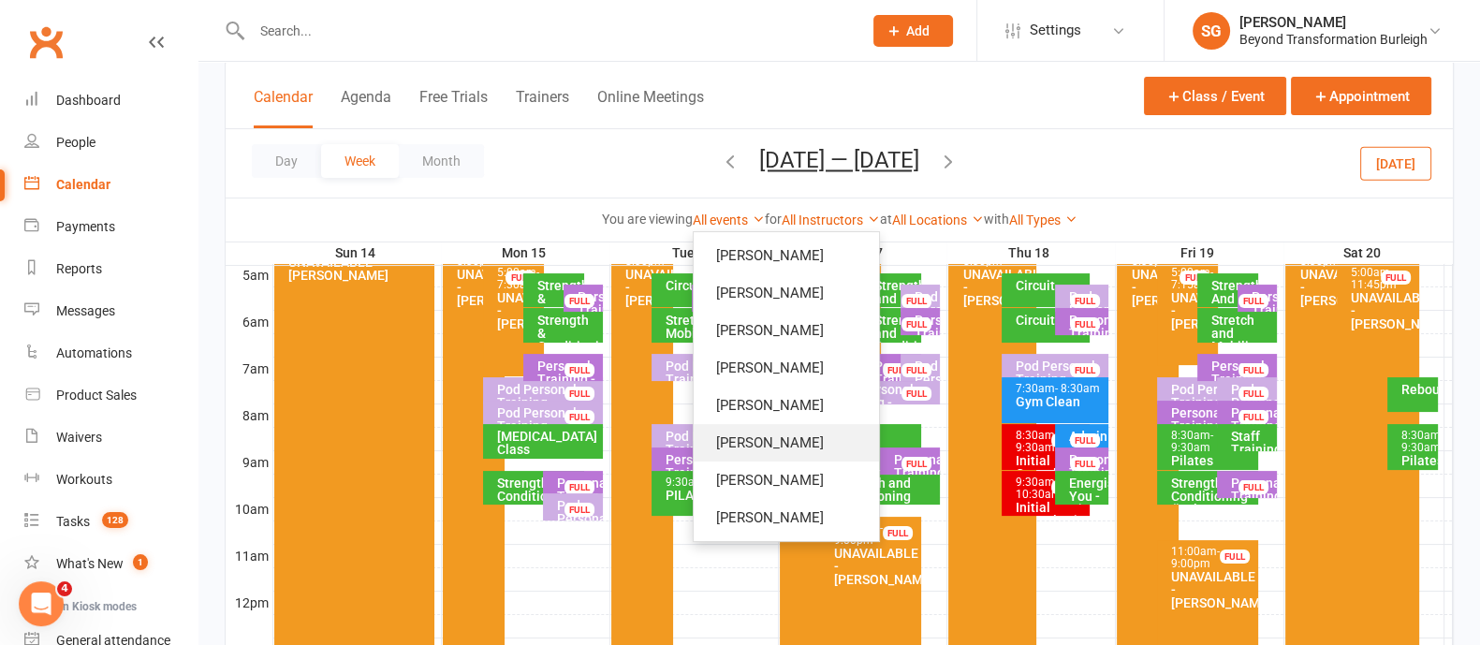
click at [777, 457] on link "[PERSON_NAME]" at bounding box center [786, 442] width 185 height 37
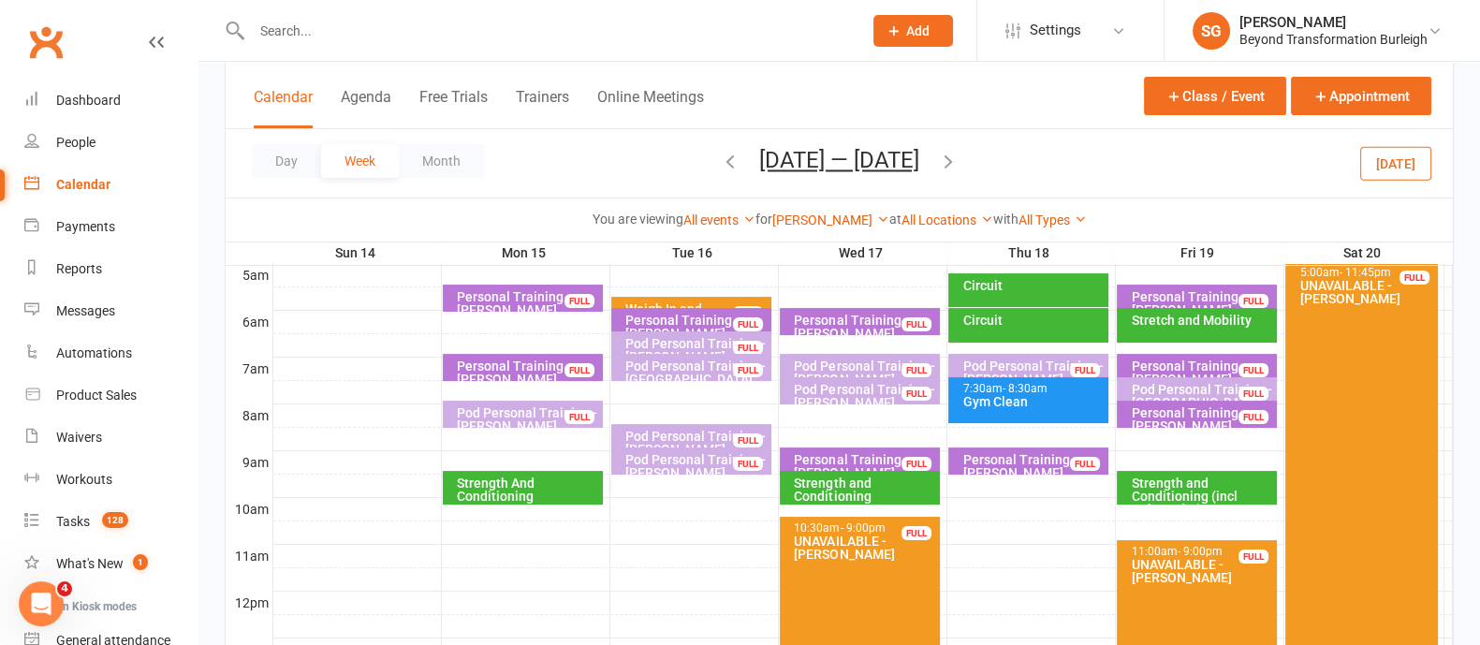
click at [495, 392] on div at bounding box center [862, 392] width 1179 height 22
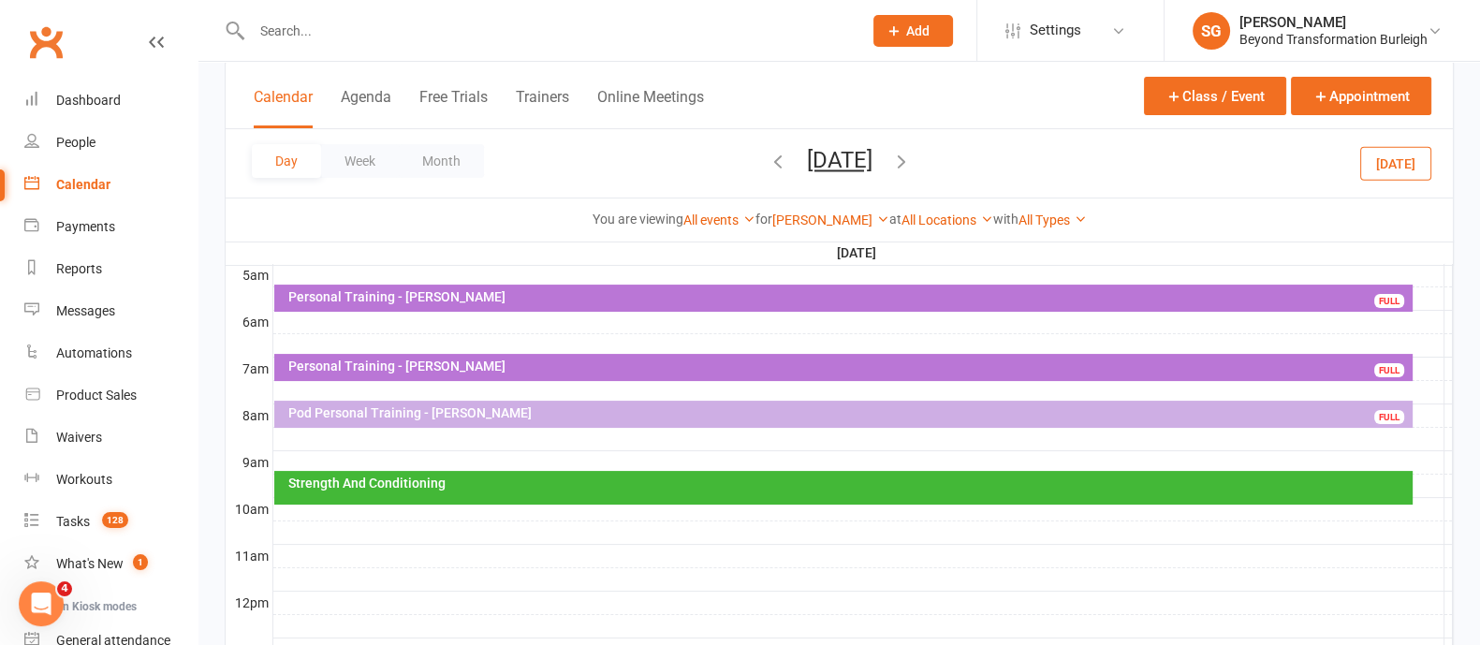
click at [412, 393] on div at bounding box center [862, 392] width 1179 height 22
click at [441, 351] on button "Add Appointment" at bounding box center [422, 351] width 109 height 22
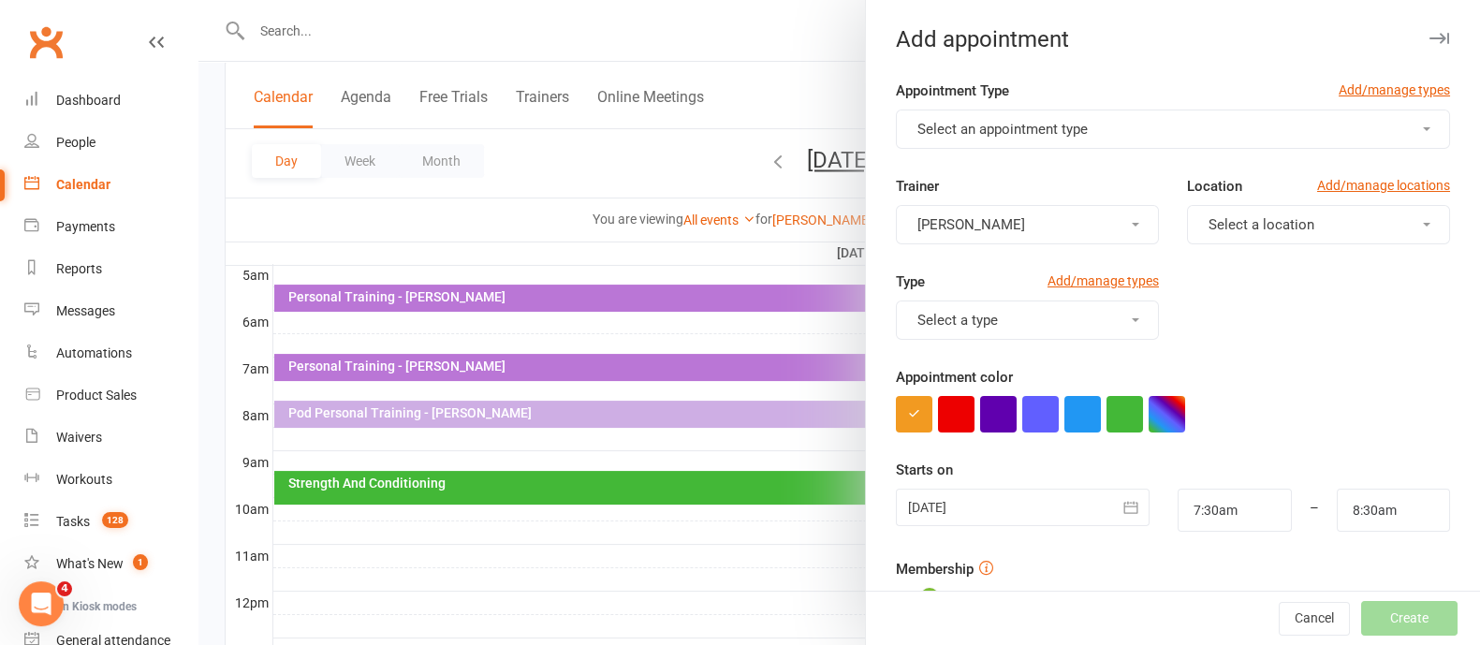
click at [1031, 122] on span "Select an appointment type" at bounding box center [1002, 129] width 170 height 17
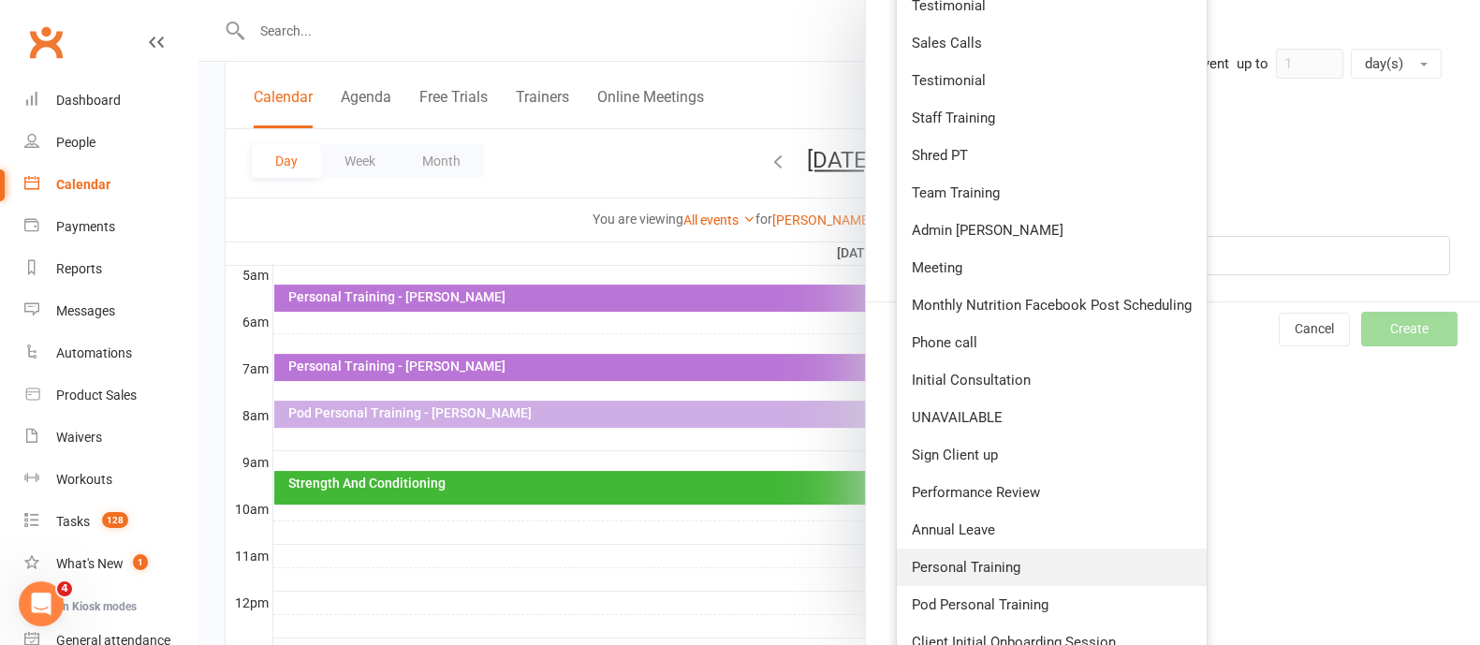
scroll to position [702, 0]
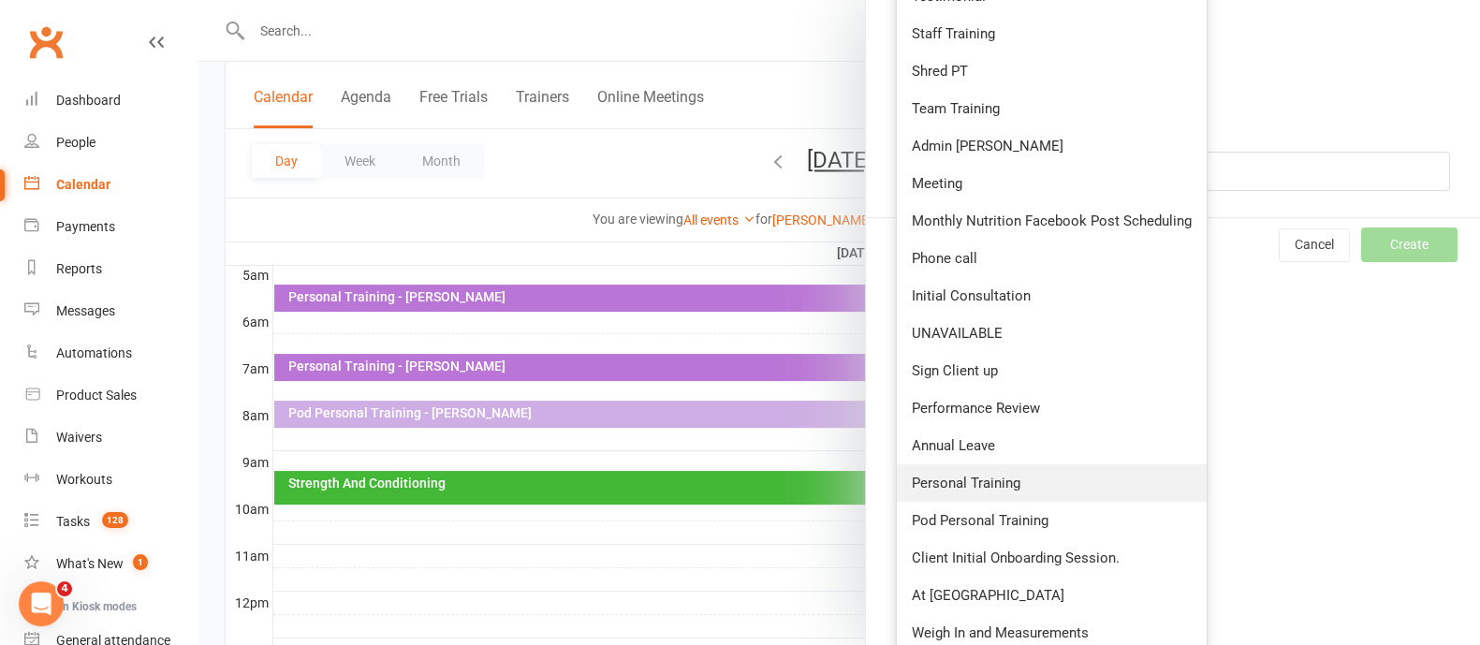
click at [991, 498] on link "Personal Training" at bounding box center [1052, 482] width 310 height 37
type input "8:00am"
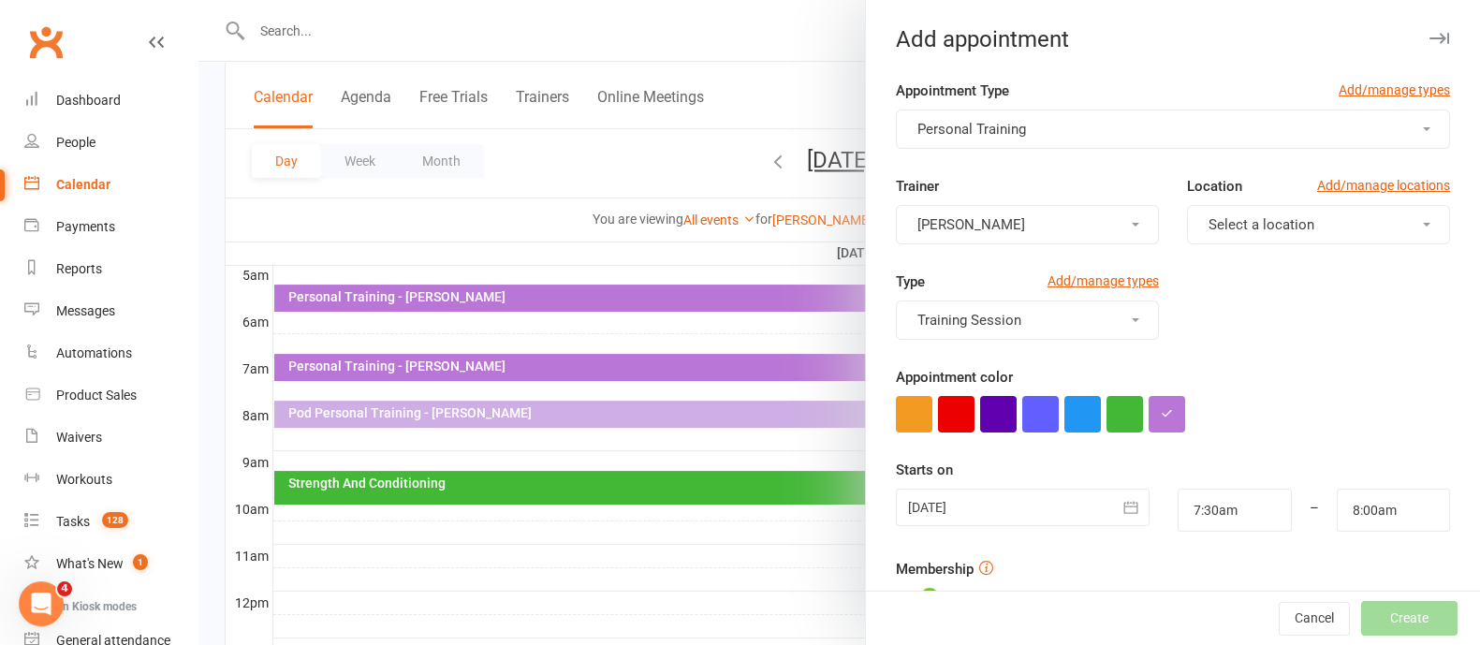
click at [1058, 227] on button "[PERSON_NAME]" at bounding box center [1027, 224] width 263 height 39
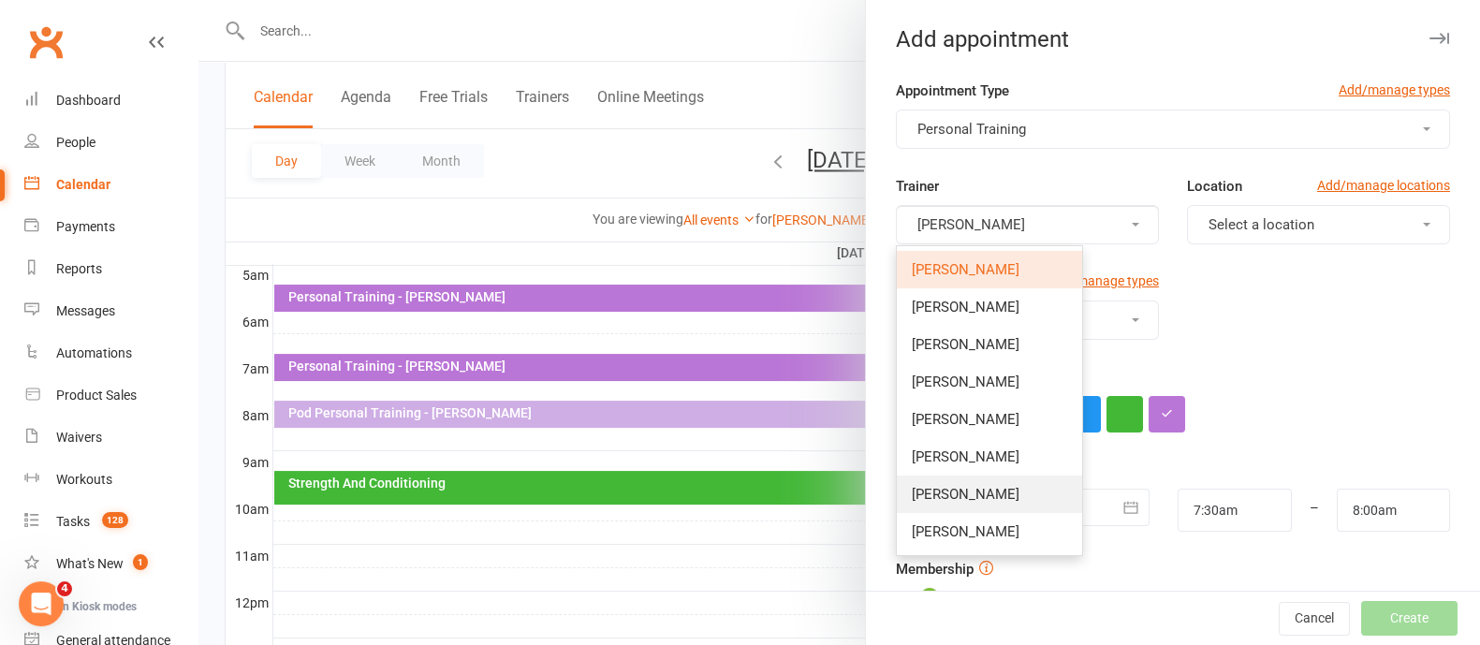
click at [971, 489] on span "[PERSON_NAME]" at bounding box center [966, 494] width 108 height 17
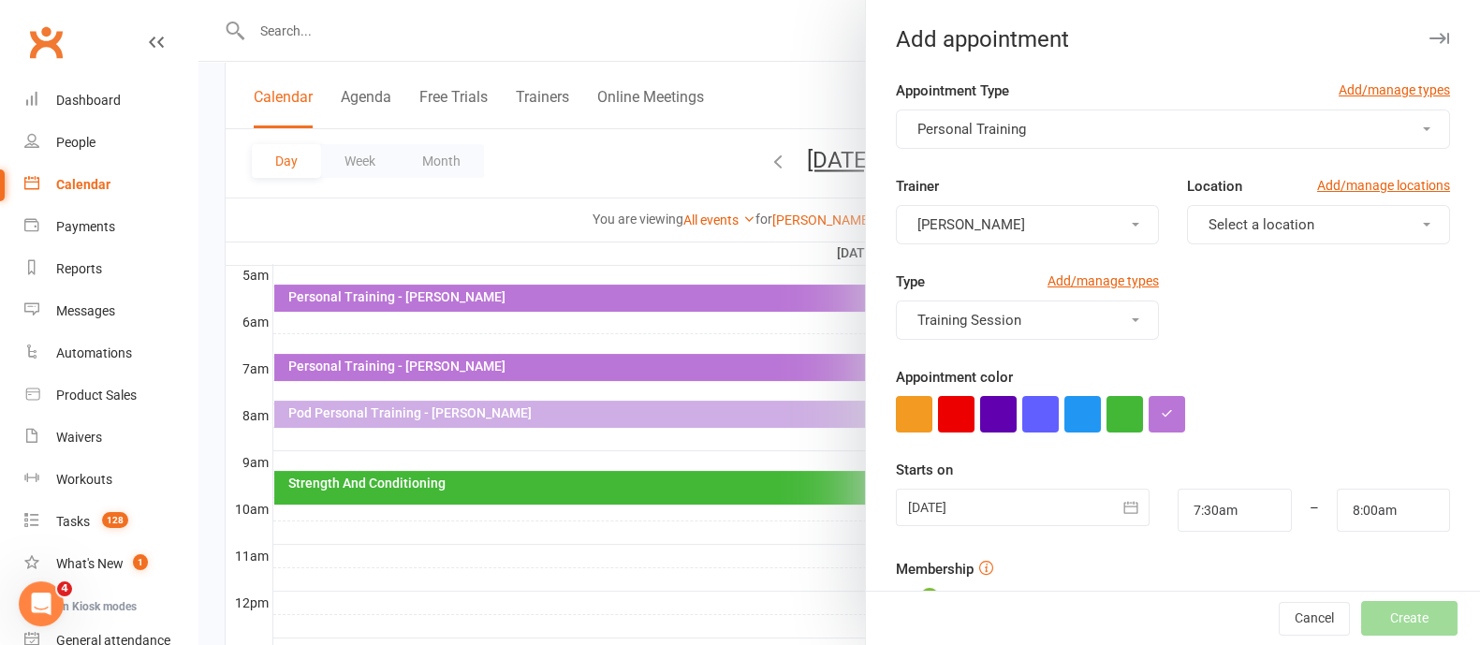
click at [1216, 227] on span "Select a location" at bounding box center [1261, 224] width 106 height 17
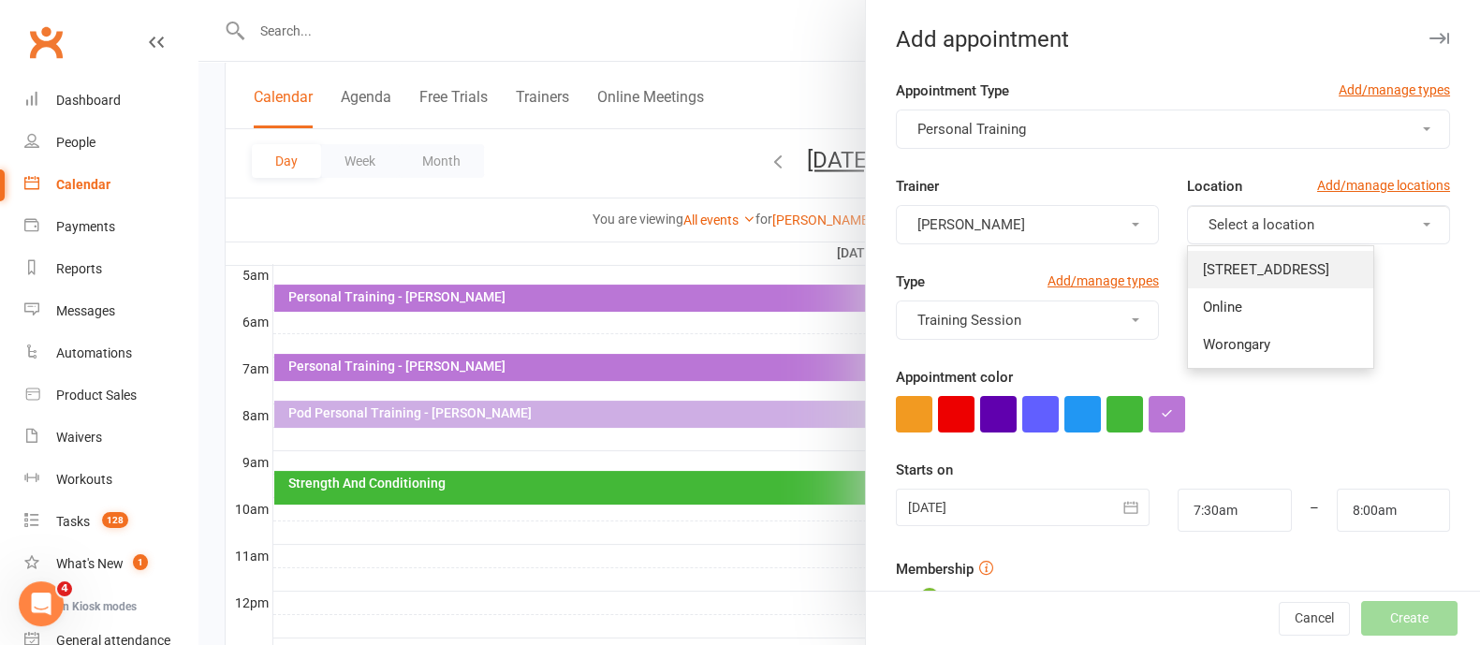
click at [1216, 269] on span "[STREET_ADDRESS]" at bounding box center [1266, 269] width 126 height 17
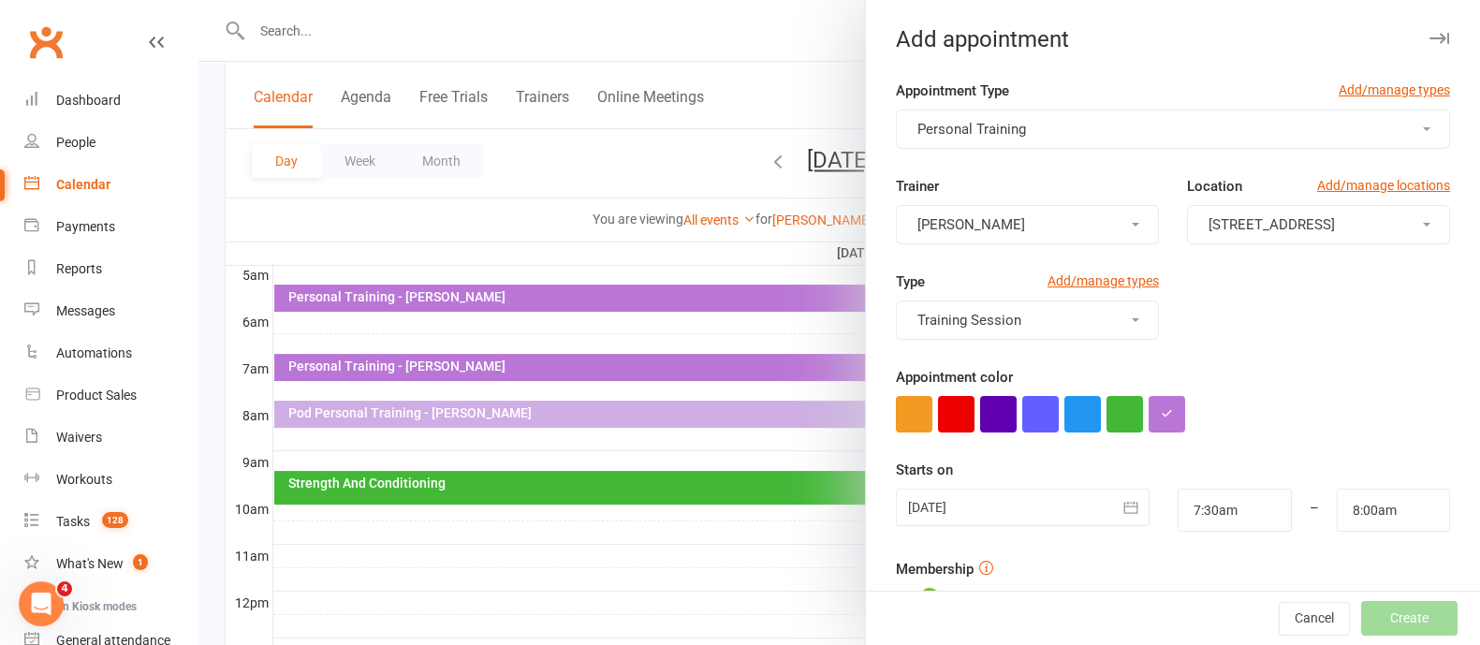
click at [978, 226] on span "[PERSON_NAME]" at bounding box center [971, 224] width 108 height 17
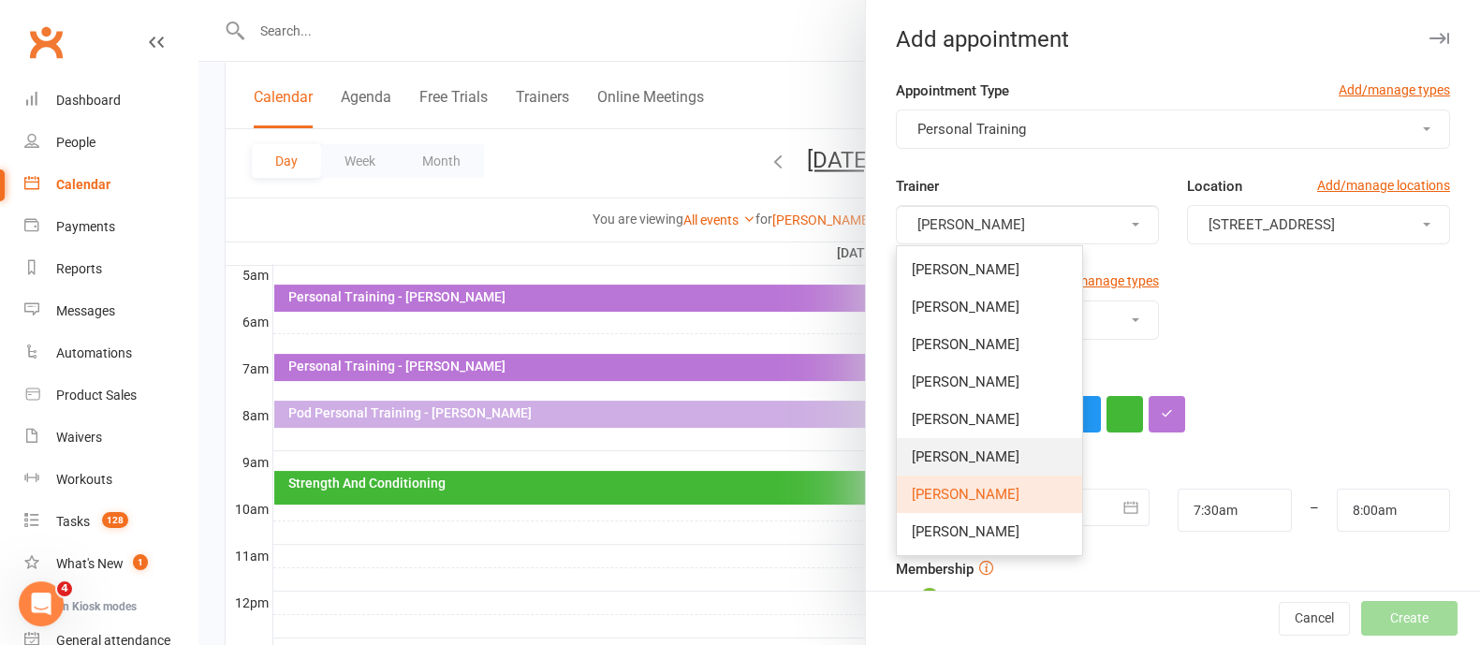
click at [963, 466] on link "[PERSON_NAME]" at bounding box center [989, 456] width 185 height 37
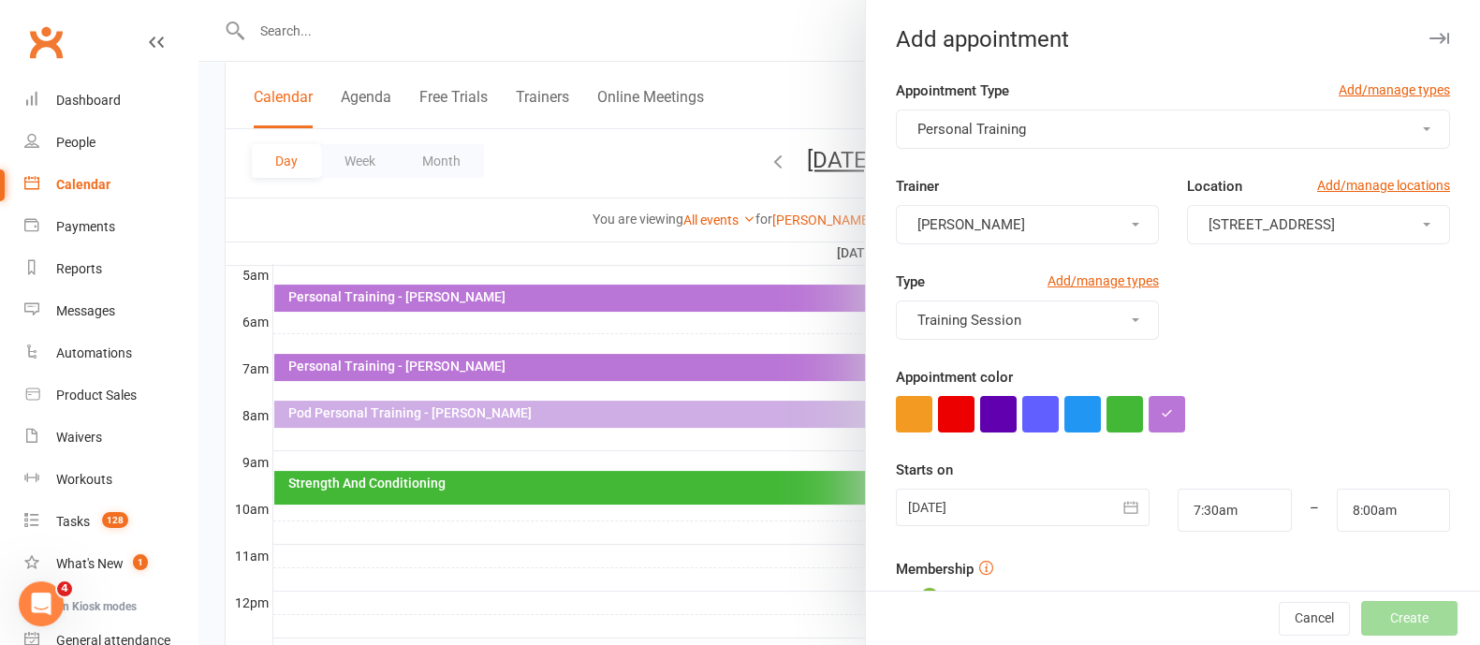
scroll to position [327, 0]
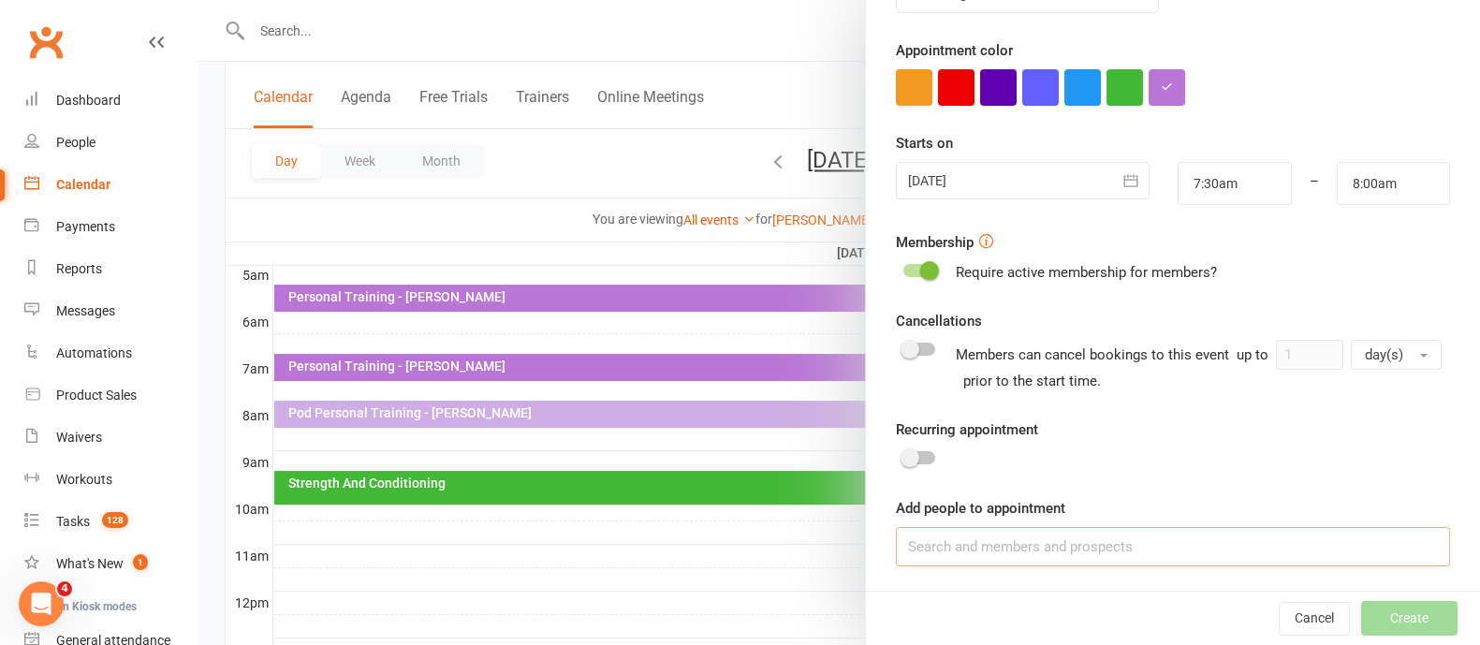
click at [943, 540] on input at bounding box center [1173, 546] width 554 height 39
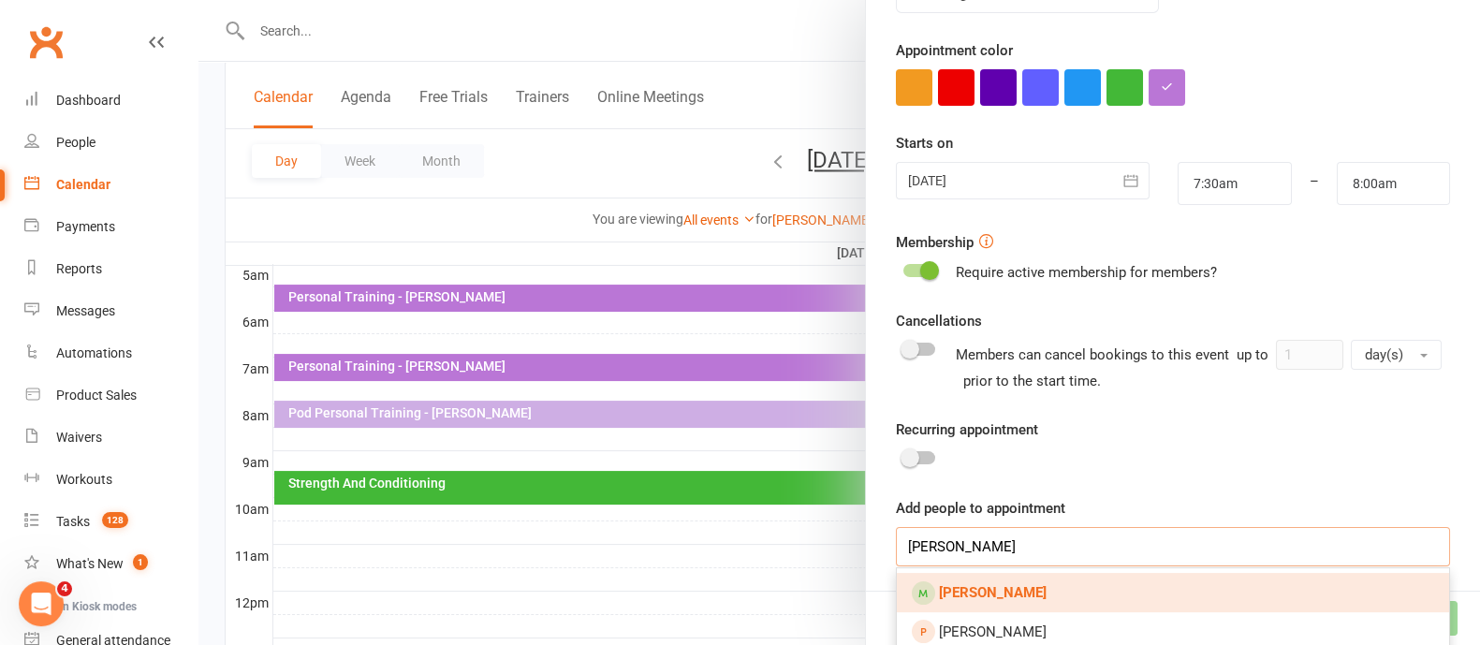
type input "[PERSON_NAME]"
click at [973, 595] on strong "[PERSON_NAME]" at bounding box center [993, 592] width 108 height 17
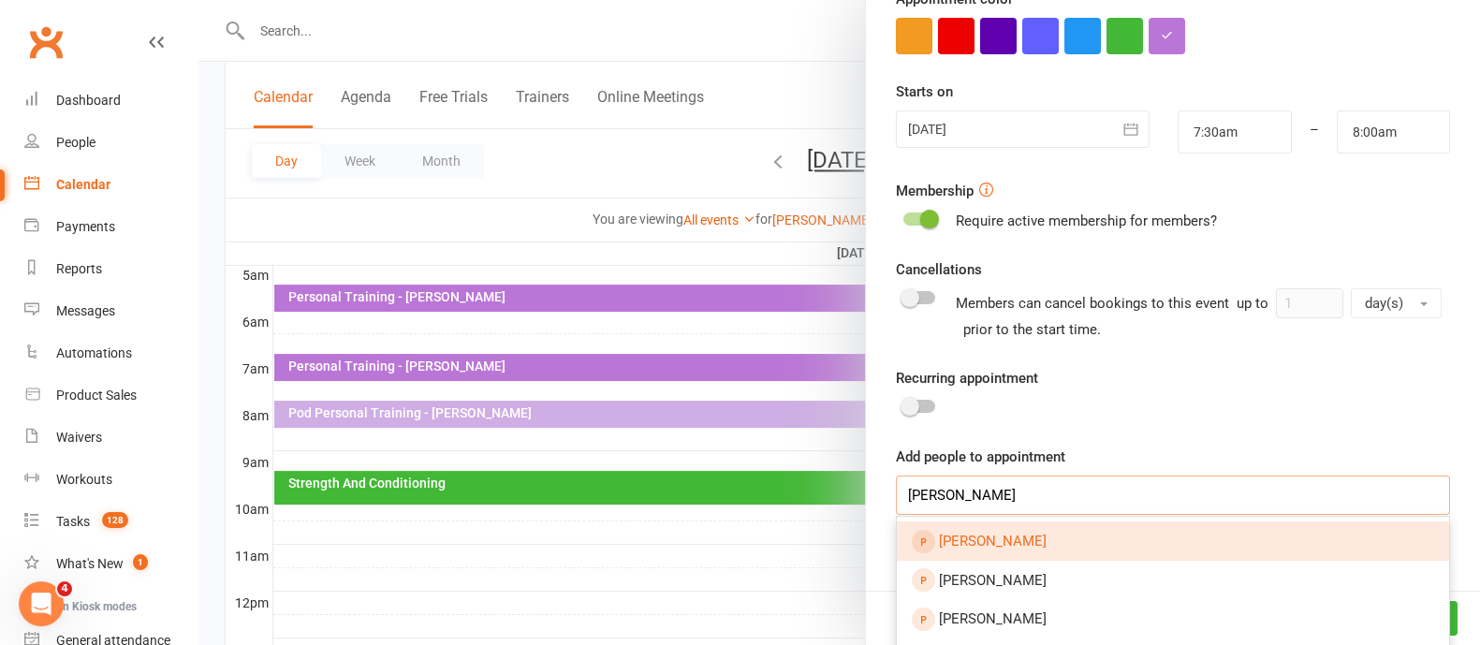
scroll to position [729, 0]
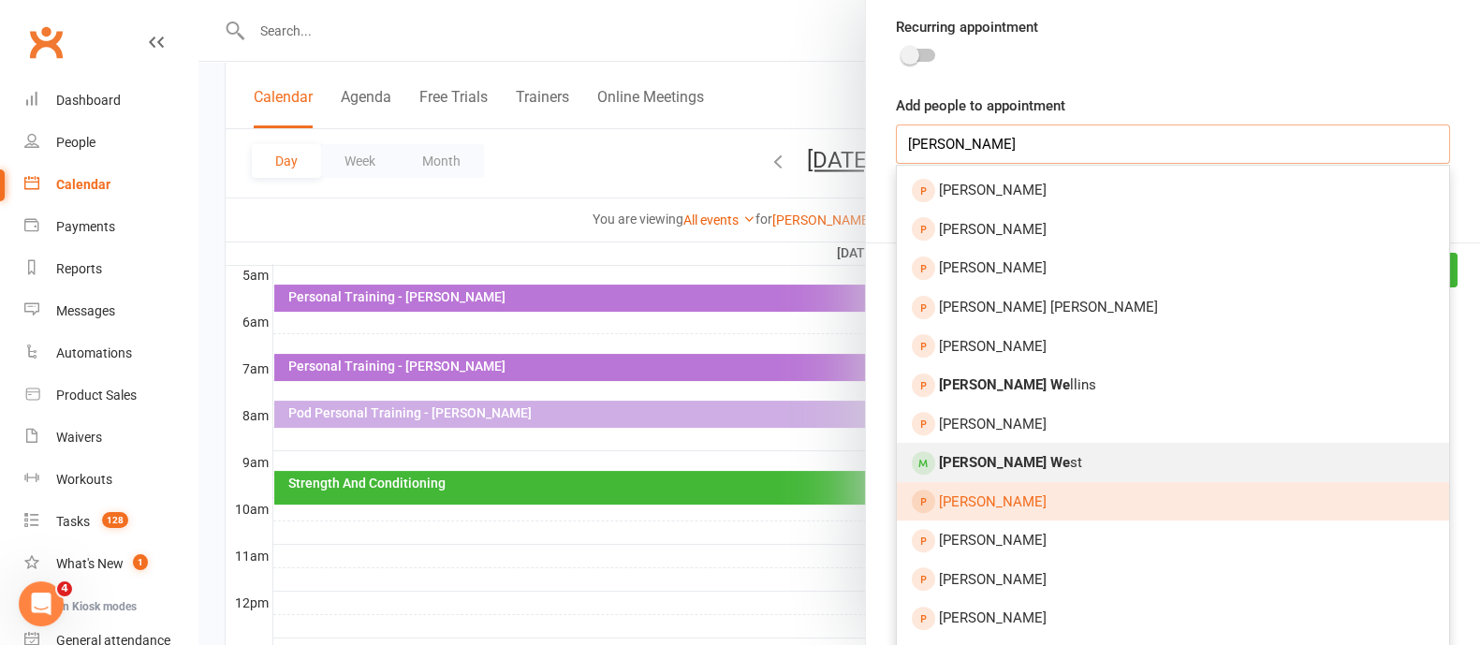
type input "[PERSON_NAME]"
click at [974, 461] on strong "[PERSON_NAME] We" at bounding box center [1004, 462] width 131 height 17
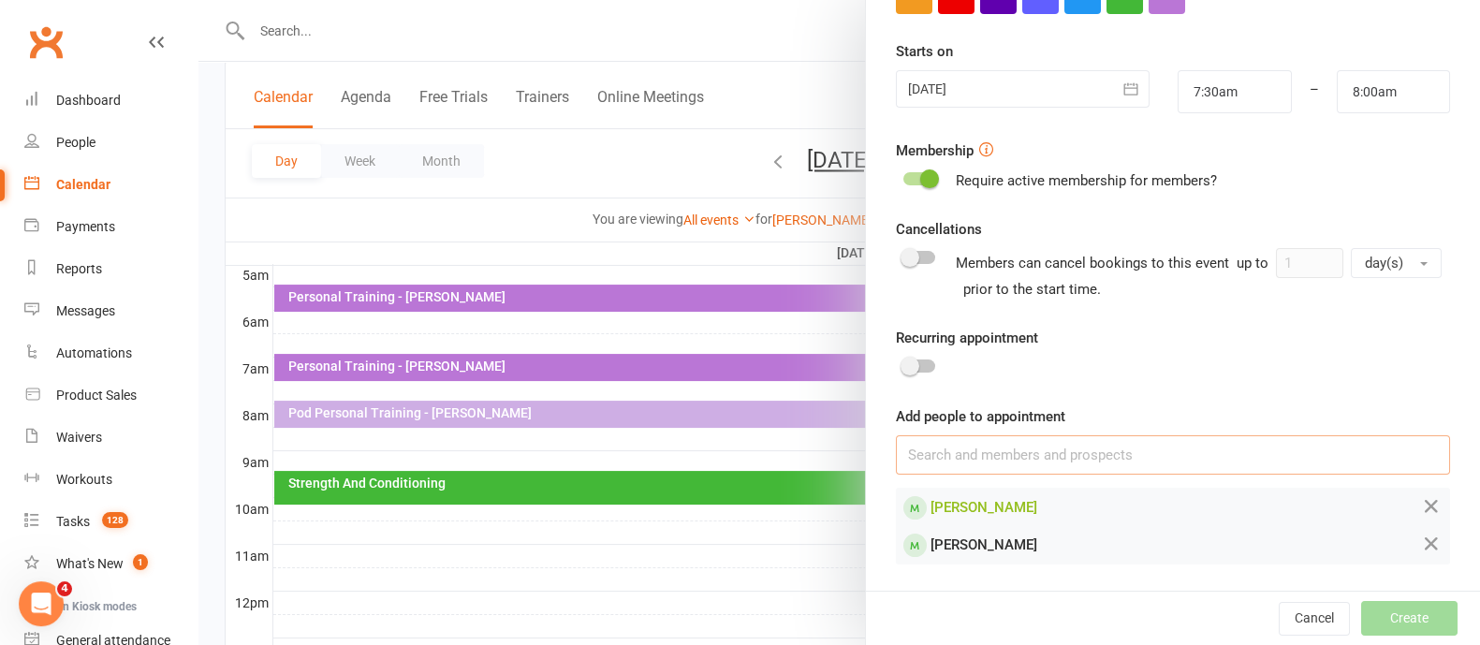
scroll to position [415, 0]
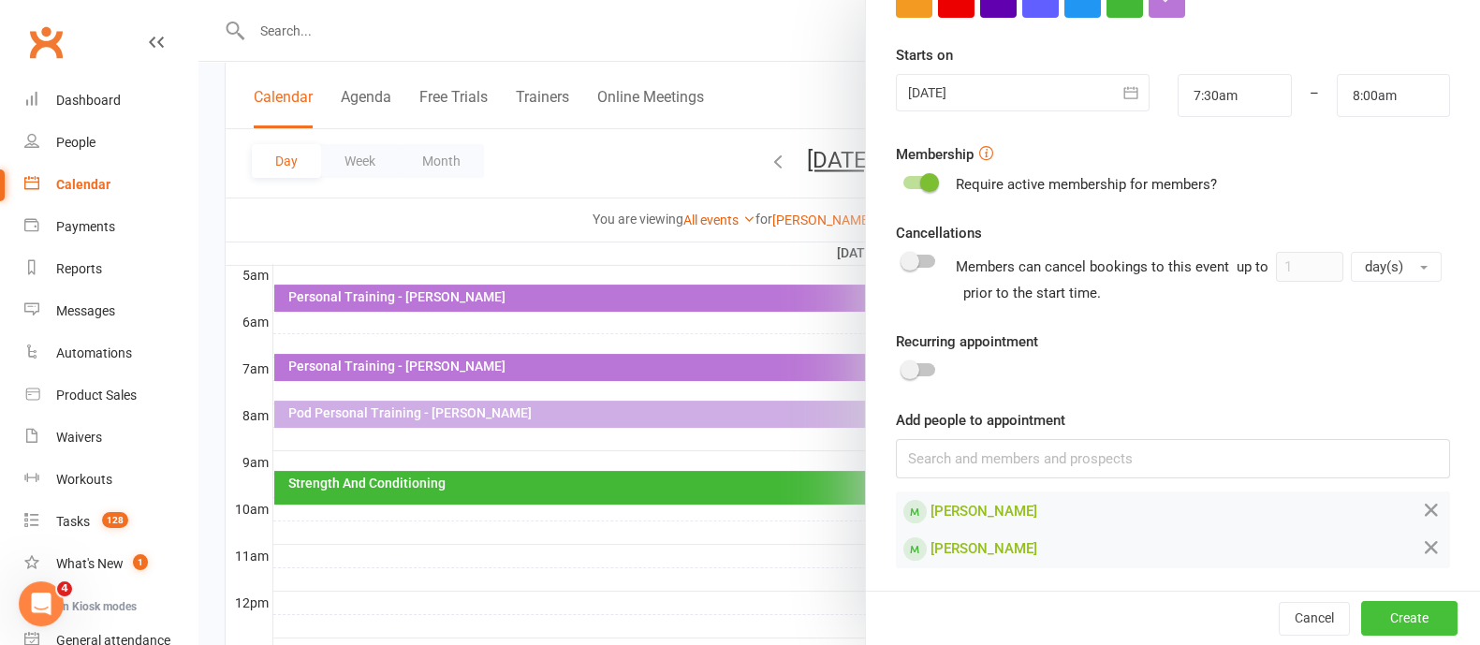
click at [1364, 628] on button "Create" at bounding box center [1409, 619] width 96 height 34
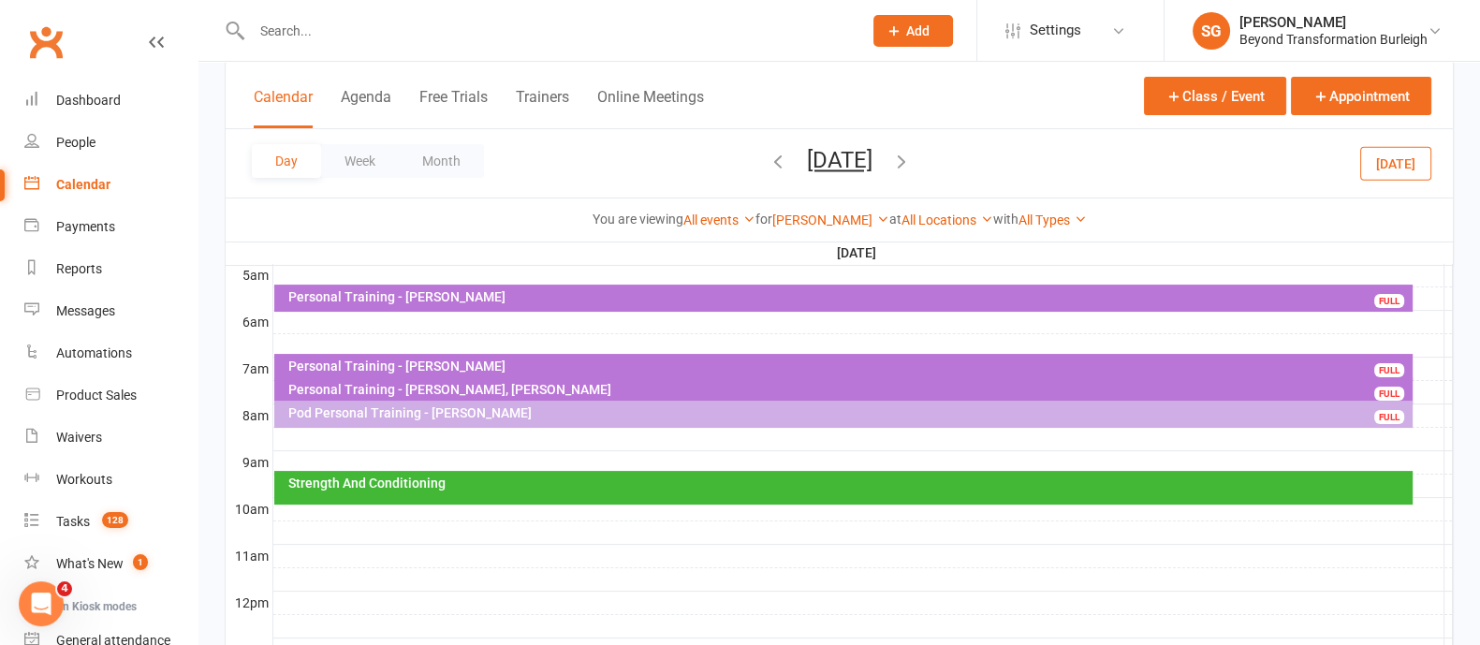
scroll to position [233, 0]
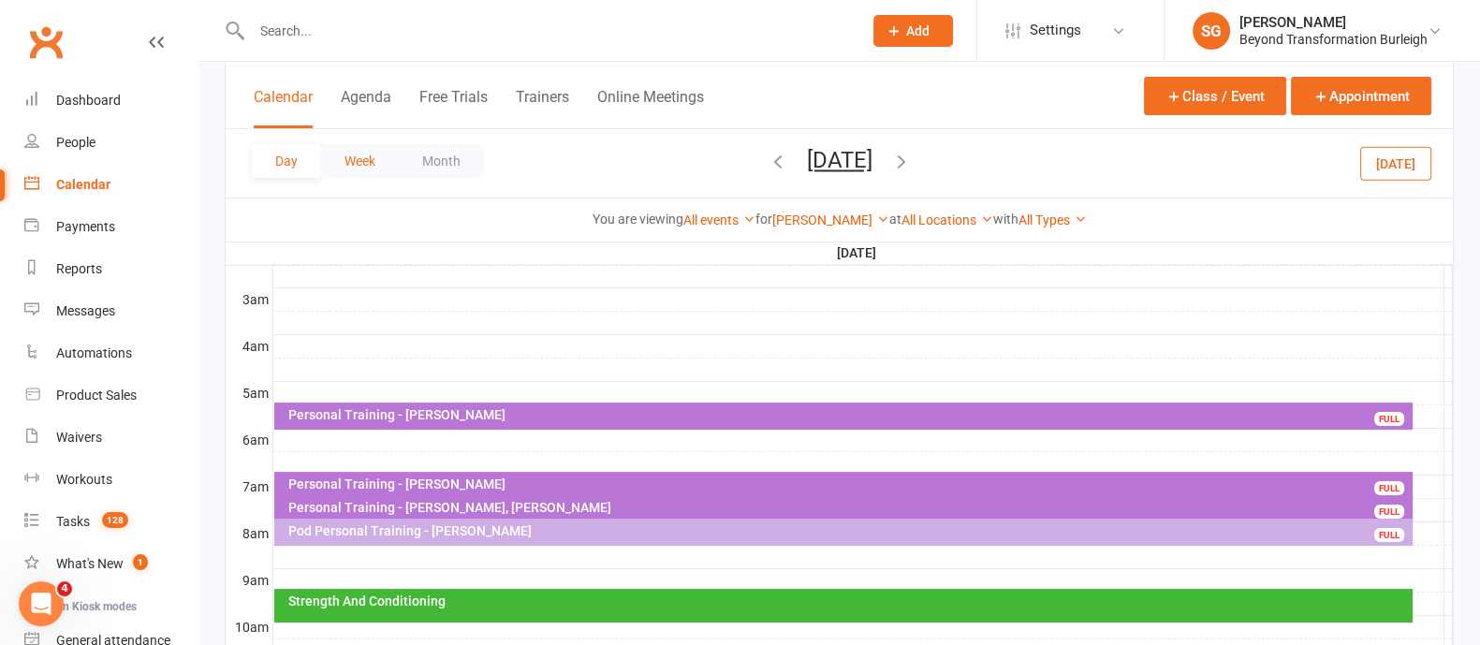
click at [364, 154] on button "Week" at bounding box center [360, 161] width 78 height 34
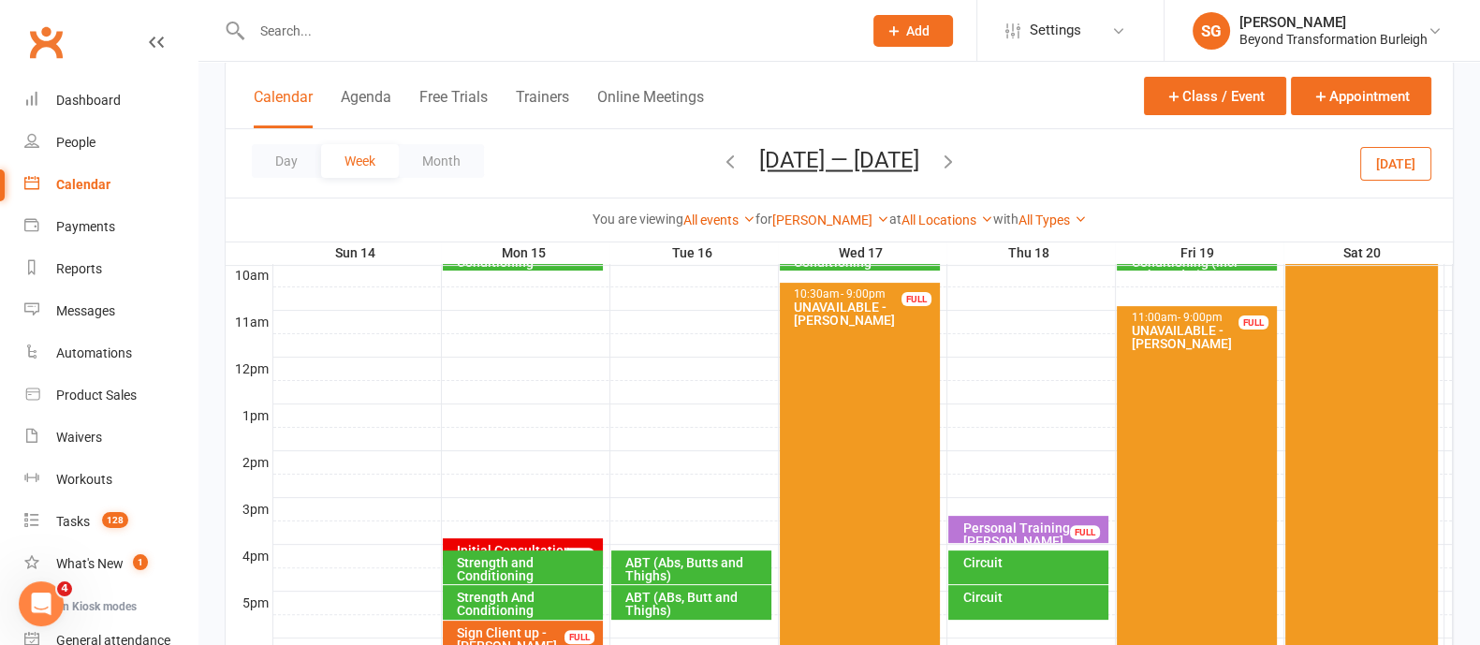
scroll to position [702, 0]
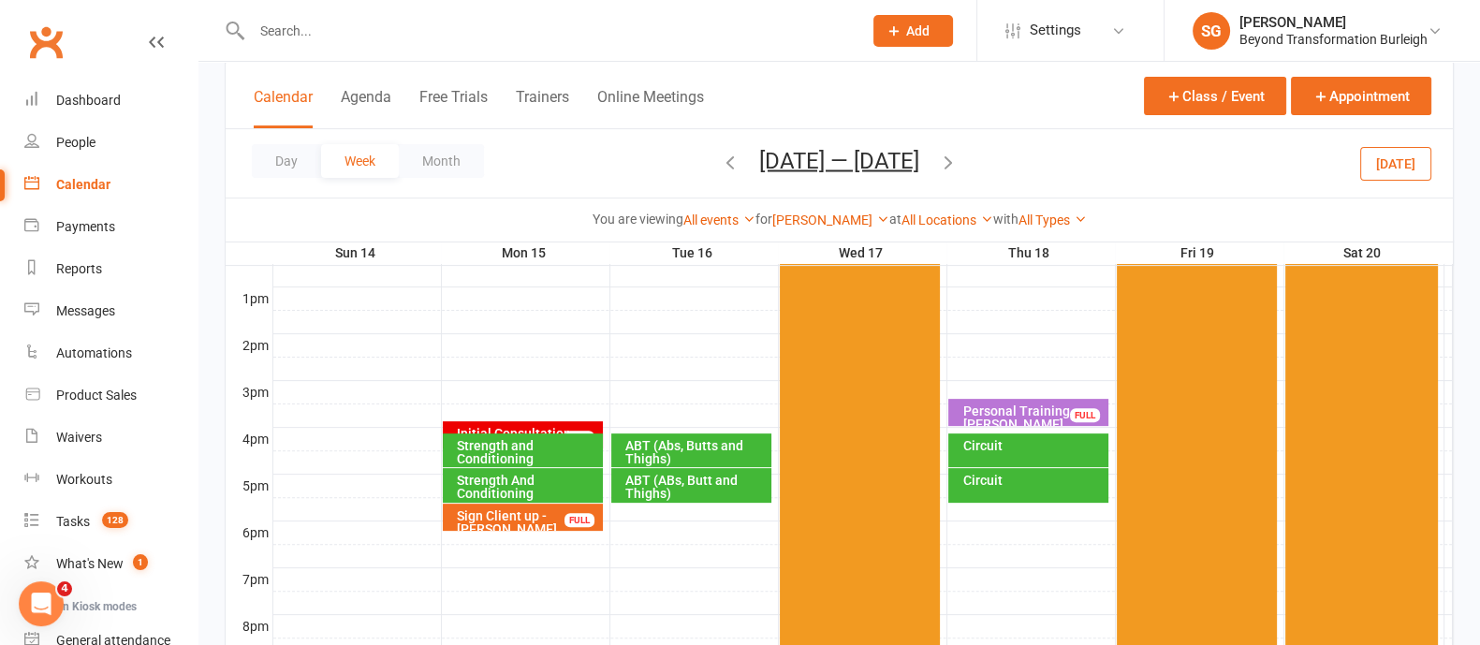
click at [467, 427] on div "Initial Consultation - [PERSON_NAME]" at bounding box center [527, 440] width 143 height 26
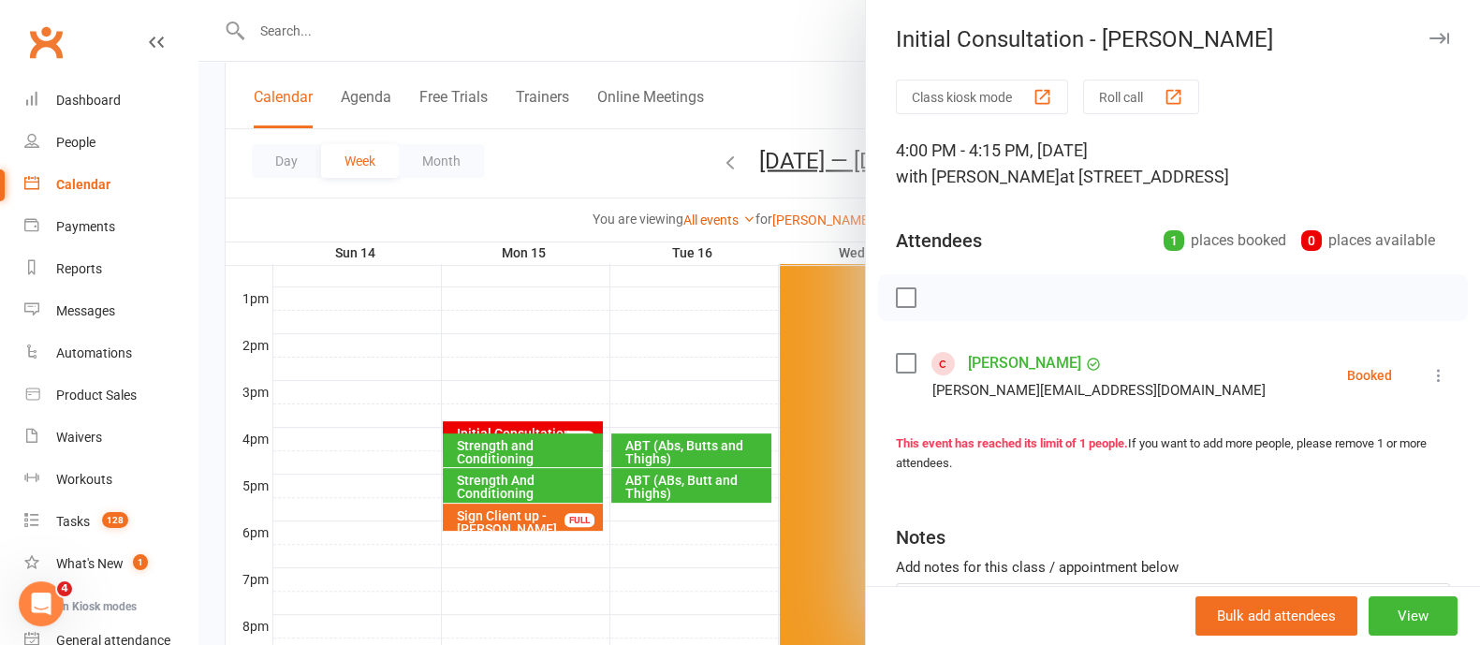
click at [1429, 38] on icon "button" at bounding box center [1439, 38] width 20 height 11
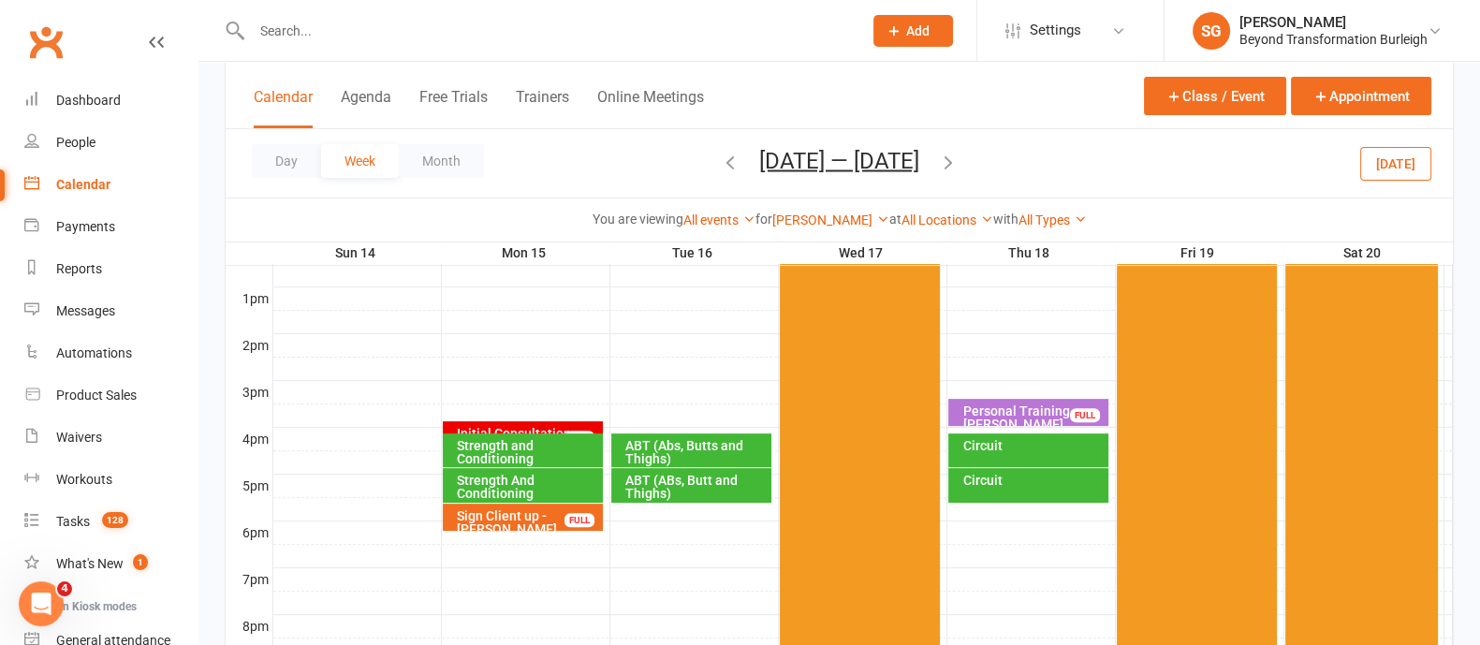
click at [544, 521] on div "Sign Client up - [PERSON_NAME]" at bounding box center [527, 522] width 143 height 26
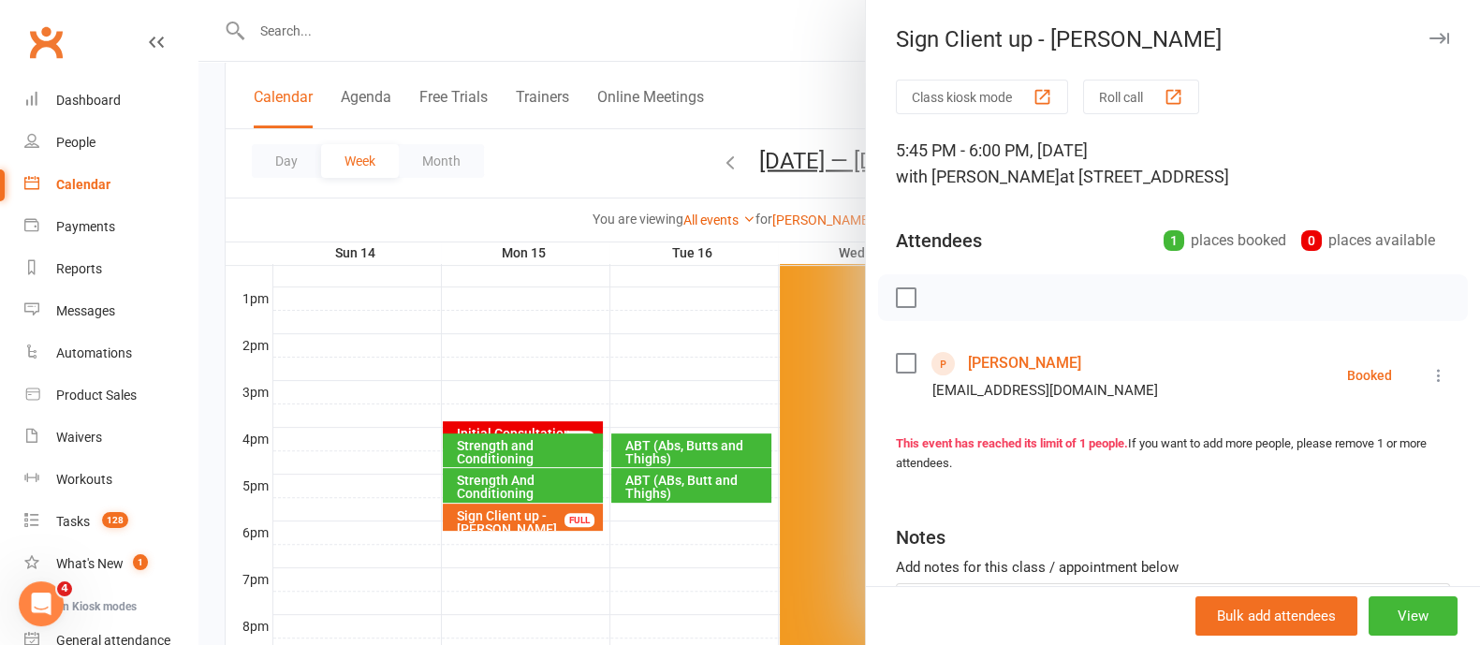
click at [1429, 37] on icon "button" at bounding box center [1439, 38] width 20 height 11
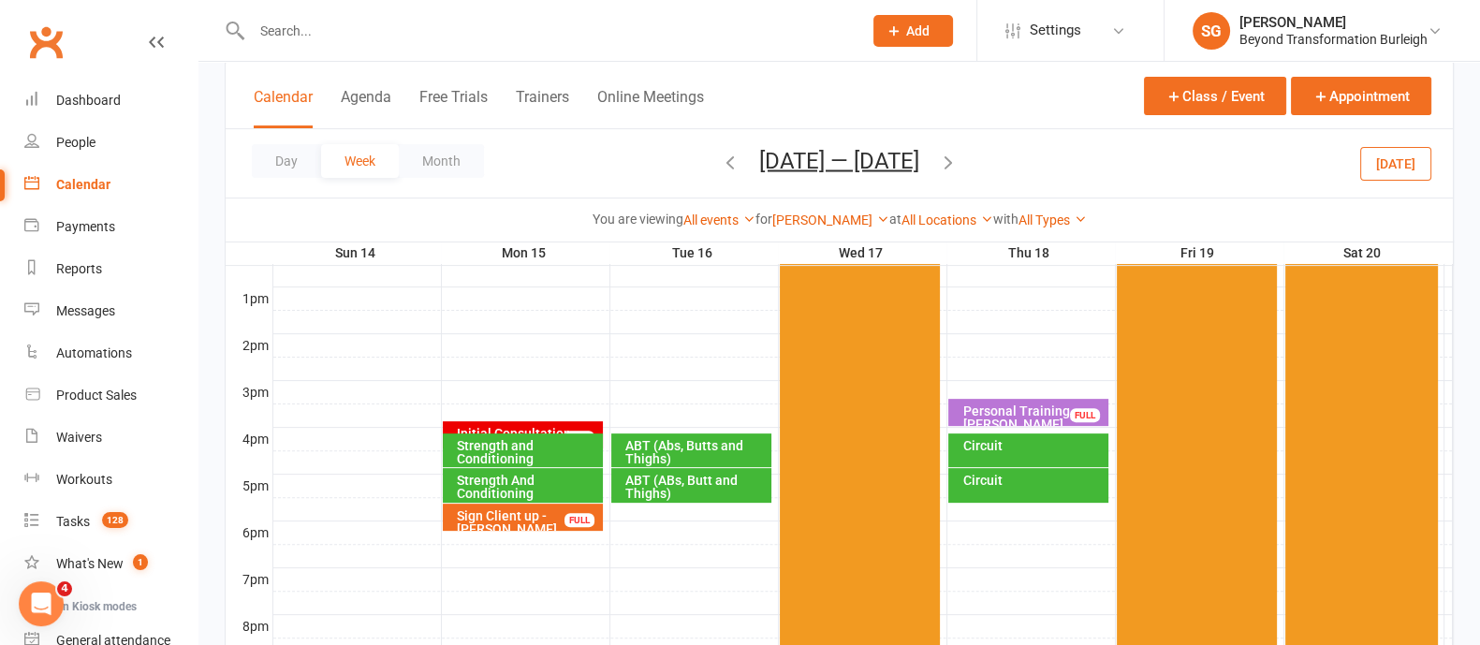
click at [1031, 412] on div "Personal Training - [PERSON_NAME]" at bounding box center [1032, 417] width 143 height 26
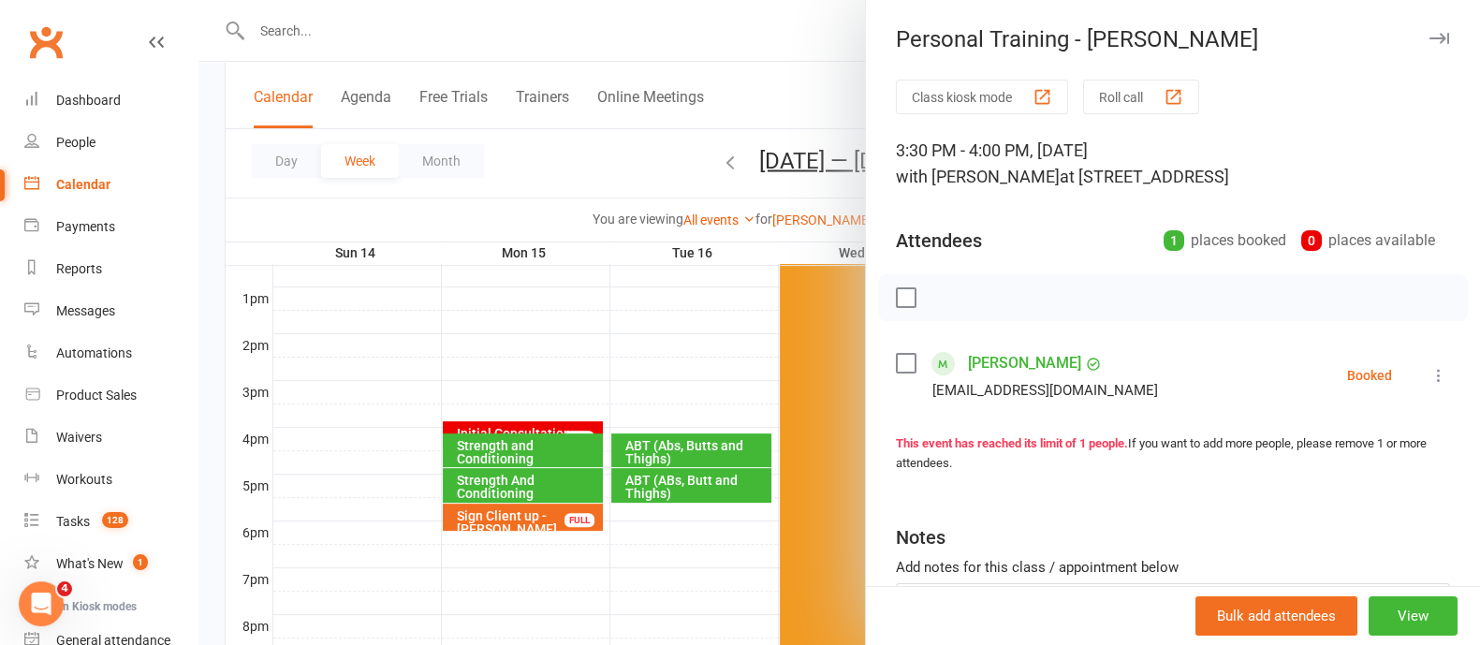
click at [1429, 35] on icon "button" at bounding box center [1439, 38] width 20 height 11
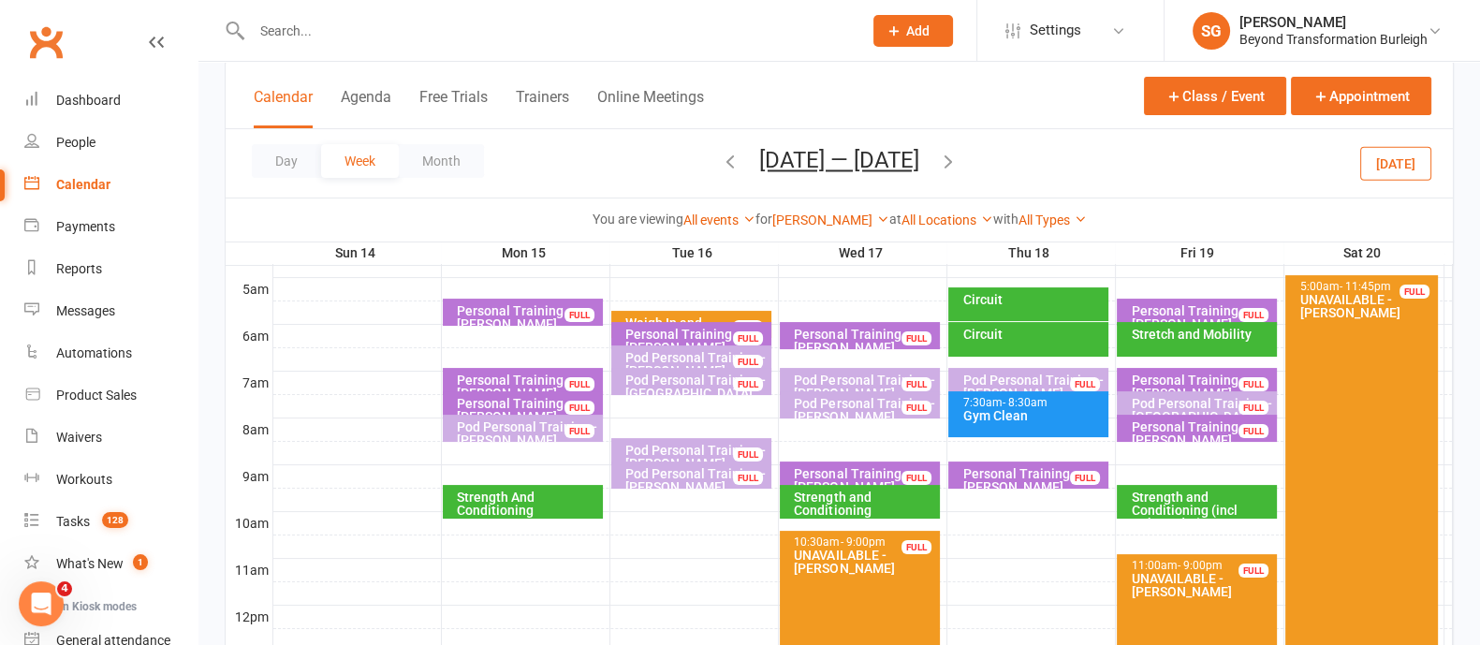
scroll to position [233, 0]
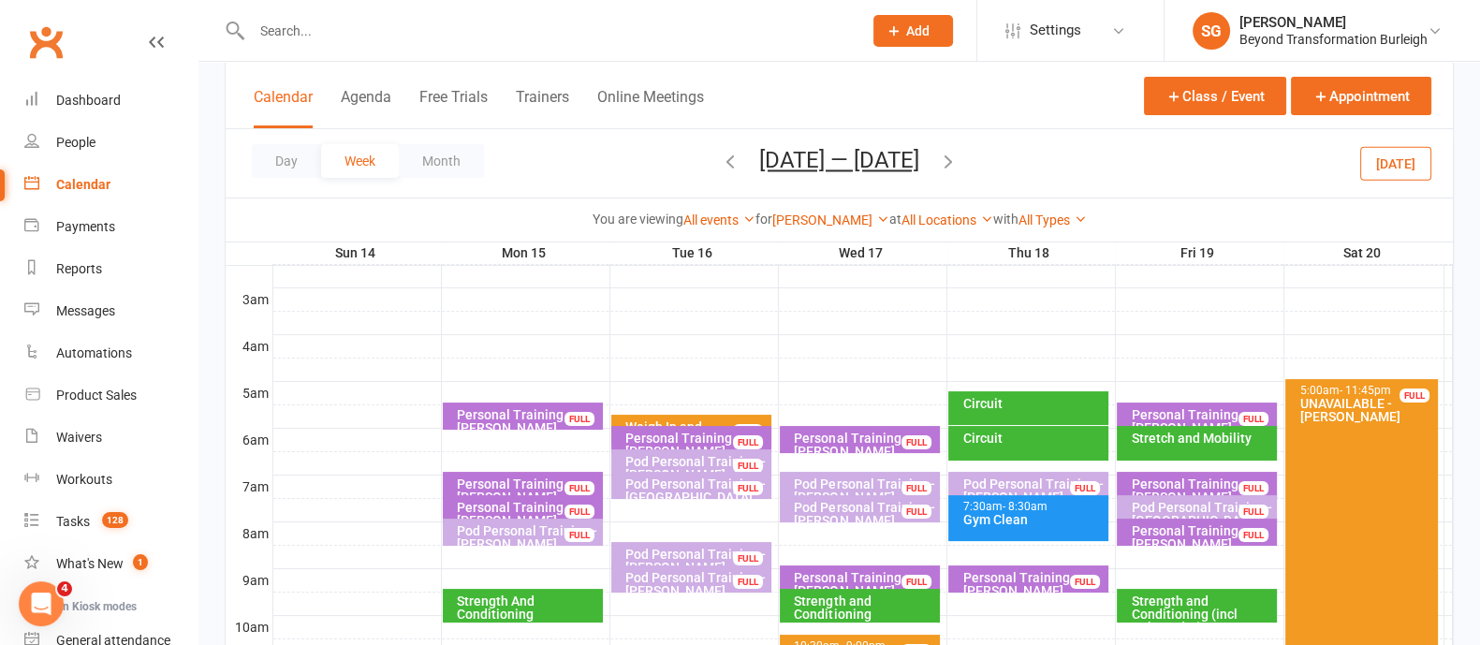
click at [723, 162] on icon "button" at bounding box center [730, 161] width 21 height 21
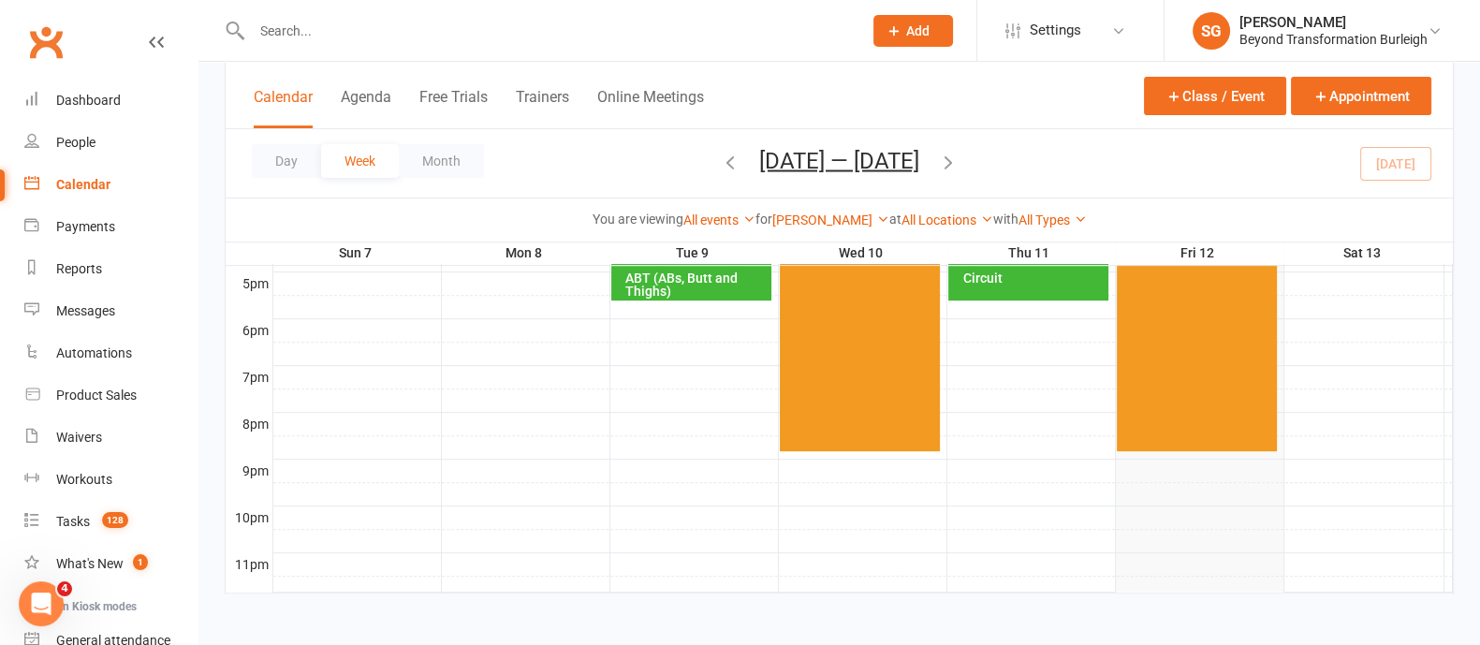
scroll to position [436, 0]
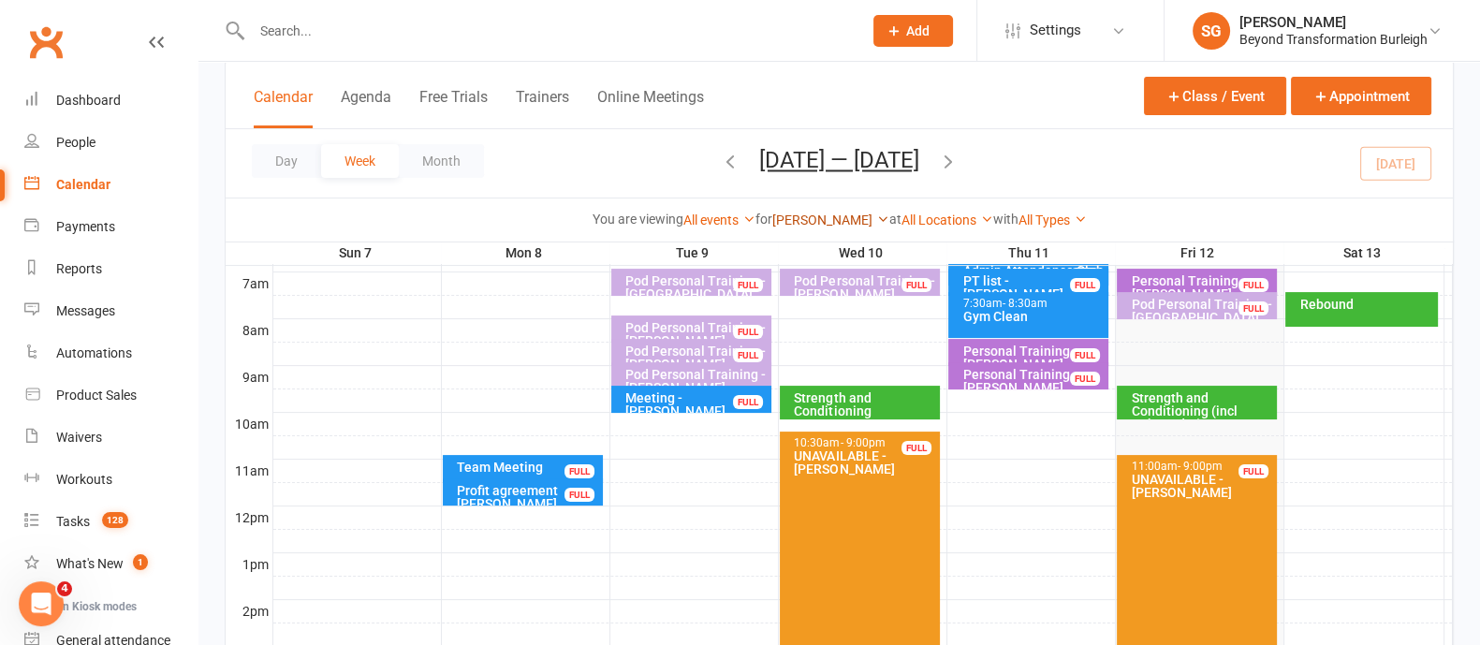
click at [848, 221] on link "[PERSON_NAME]" at bounding box center [830, 219] width 117 height 15
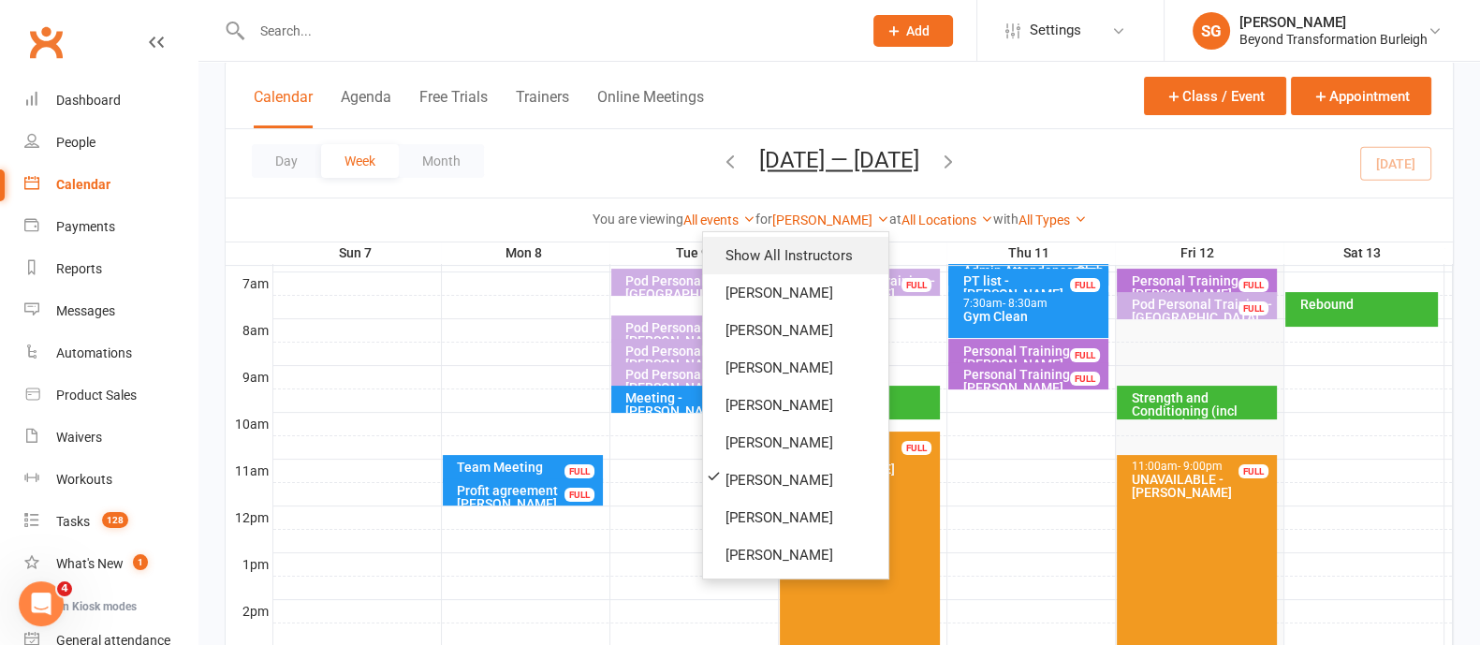
click at [816, 249] on link "Show All Instructors" at bounding box center [795, 255] width 185 height 37
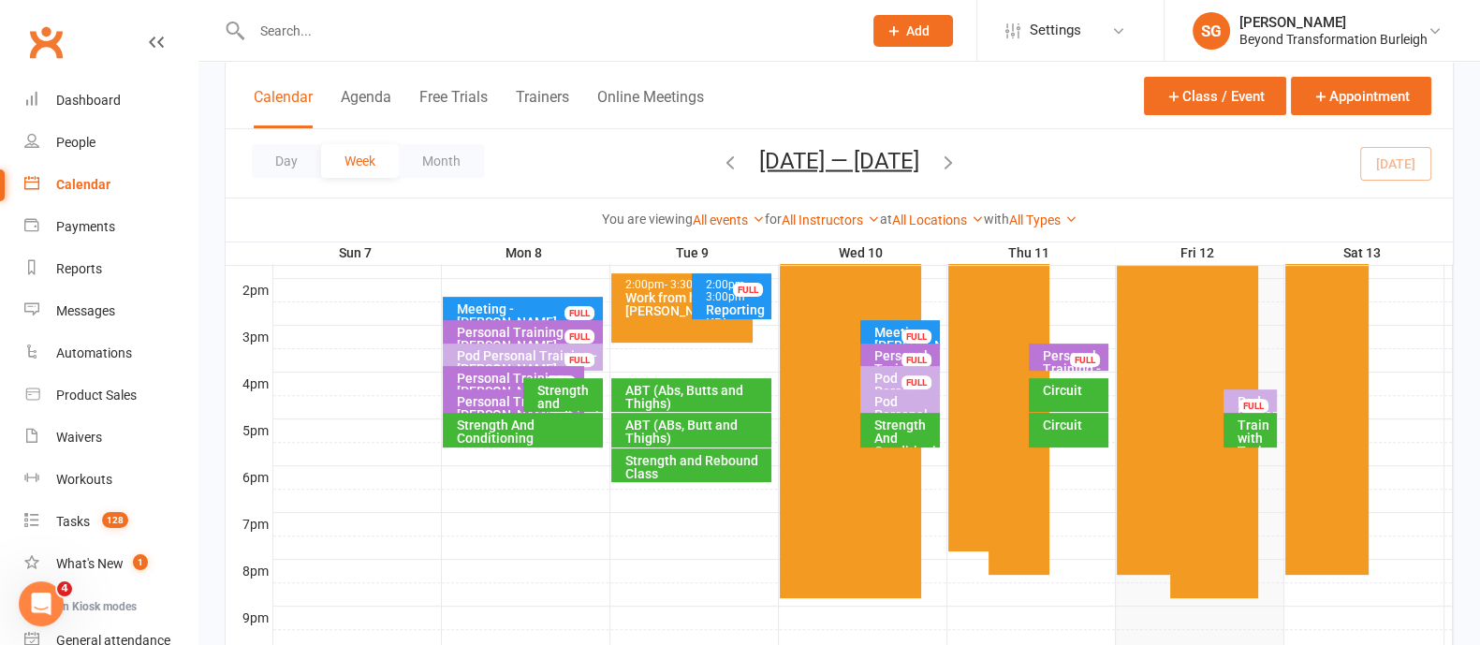
scroll to position [787, 0]
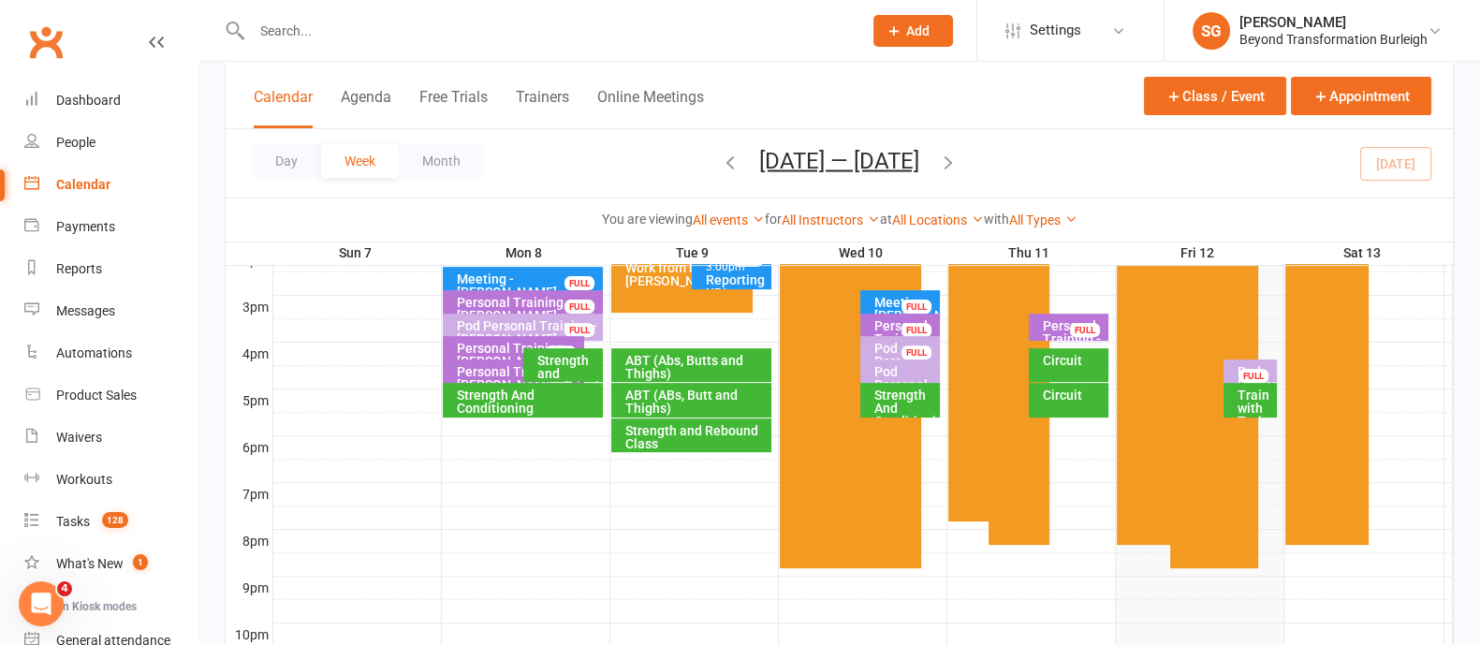
click at [1255, 370] on div "FULL" at bounding box center [1253, 376] width 30 height 14
